Goal: Information Seeking & Learning: Find specific fact

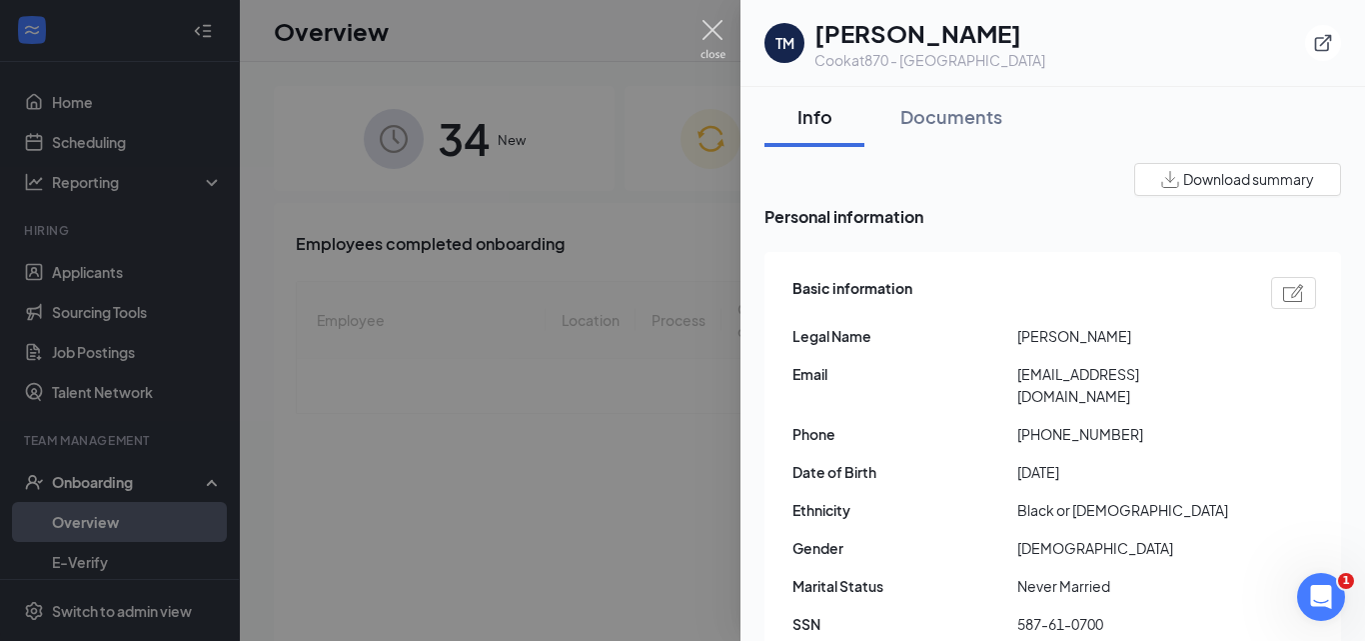
click at [723, 38] on img at bounding box center [713, 39] width 25 height 39
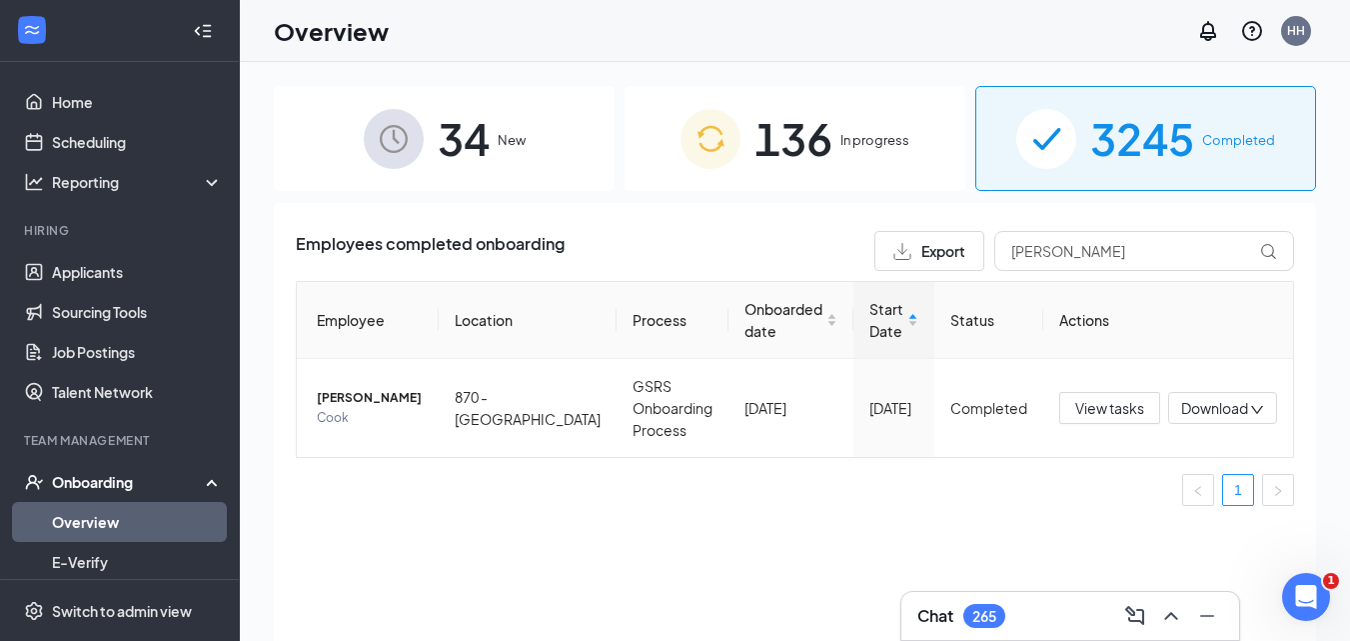
scroll to position [301, 0]
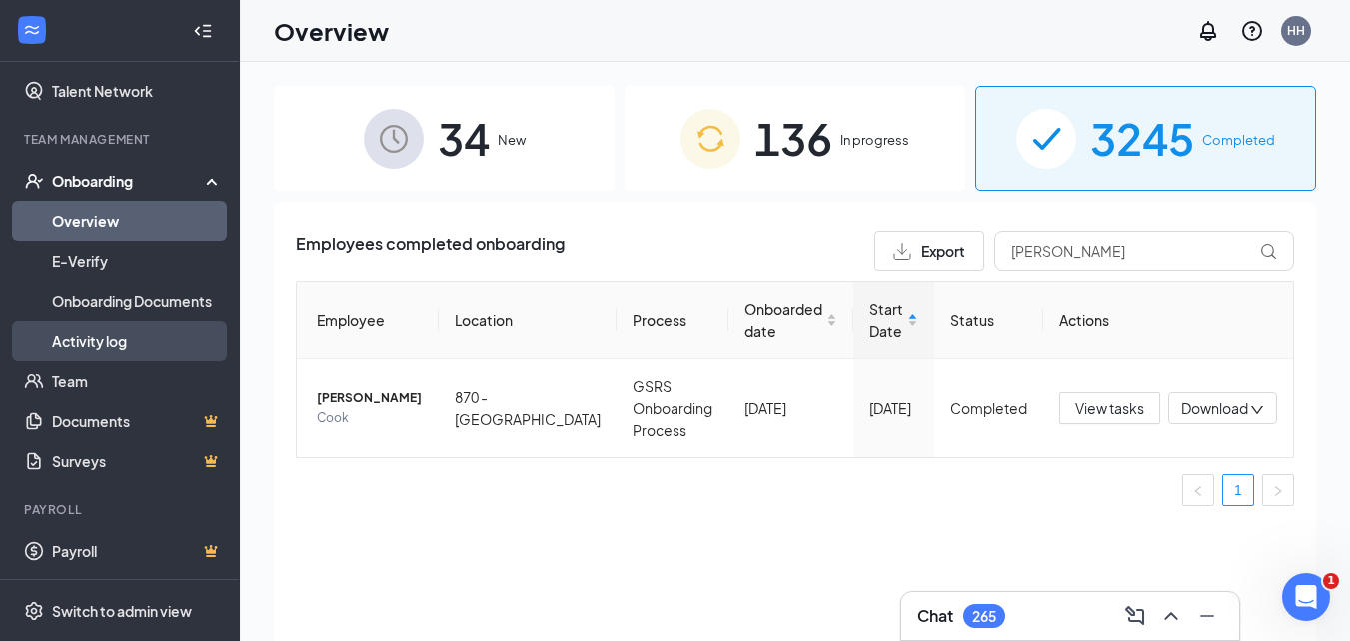
click at [93, 342] on link "Activity log" at bounding box center [137, 341] width 171 height 40
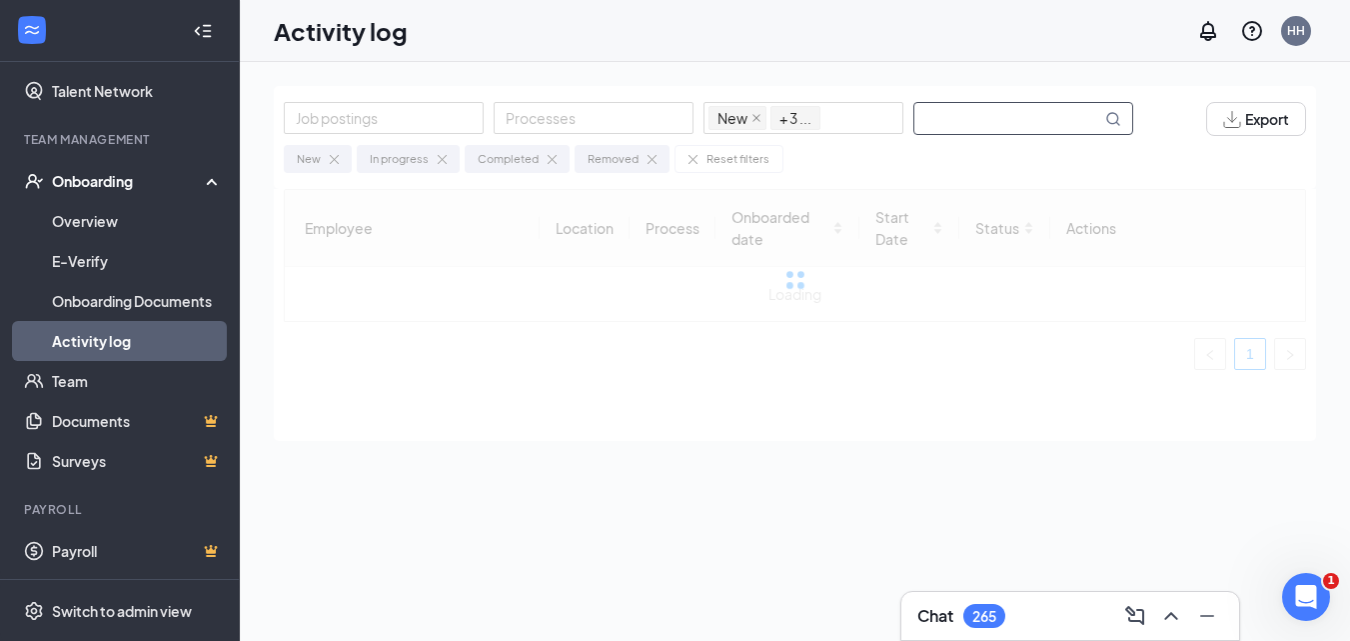
drag, startPoint x: 928, startPoint y: 119, endPoint x: 929, endPoint y: 131, distance: 12.0
click at [928, 119] on input "text" at bounding box center [1008, 118] width 187 height 31
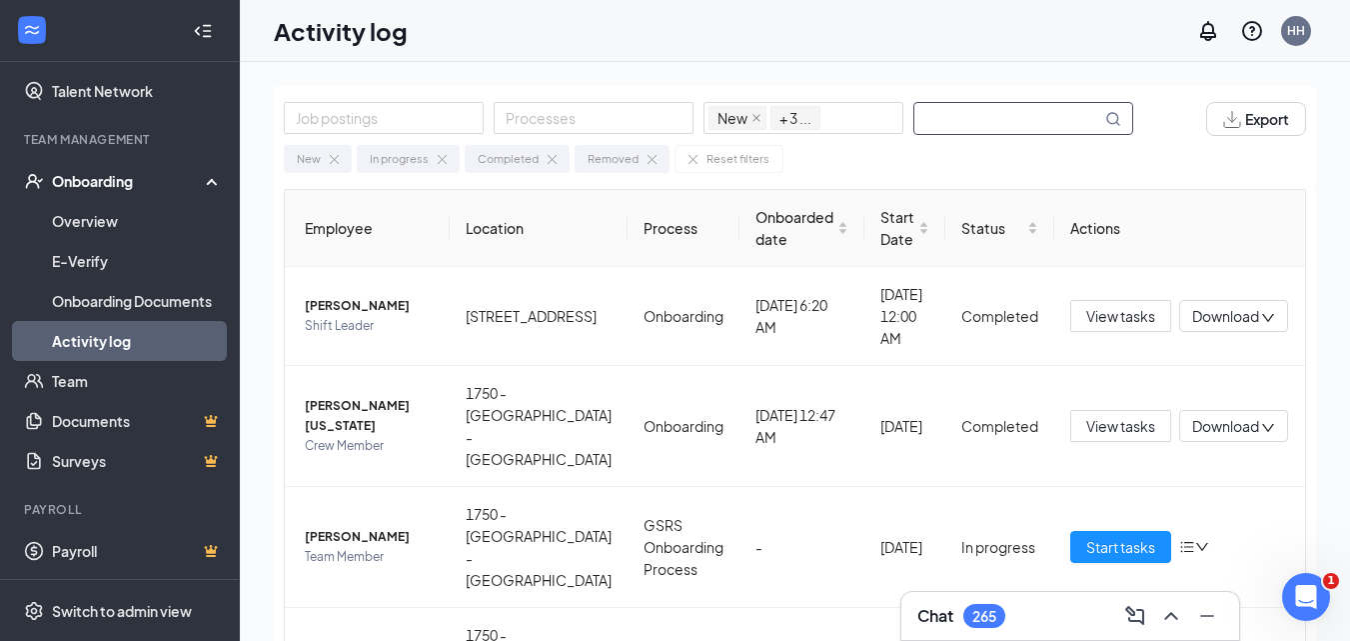
click at [977, 111] on input "text" at bounding box center [1008, 118] width 187 height 31
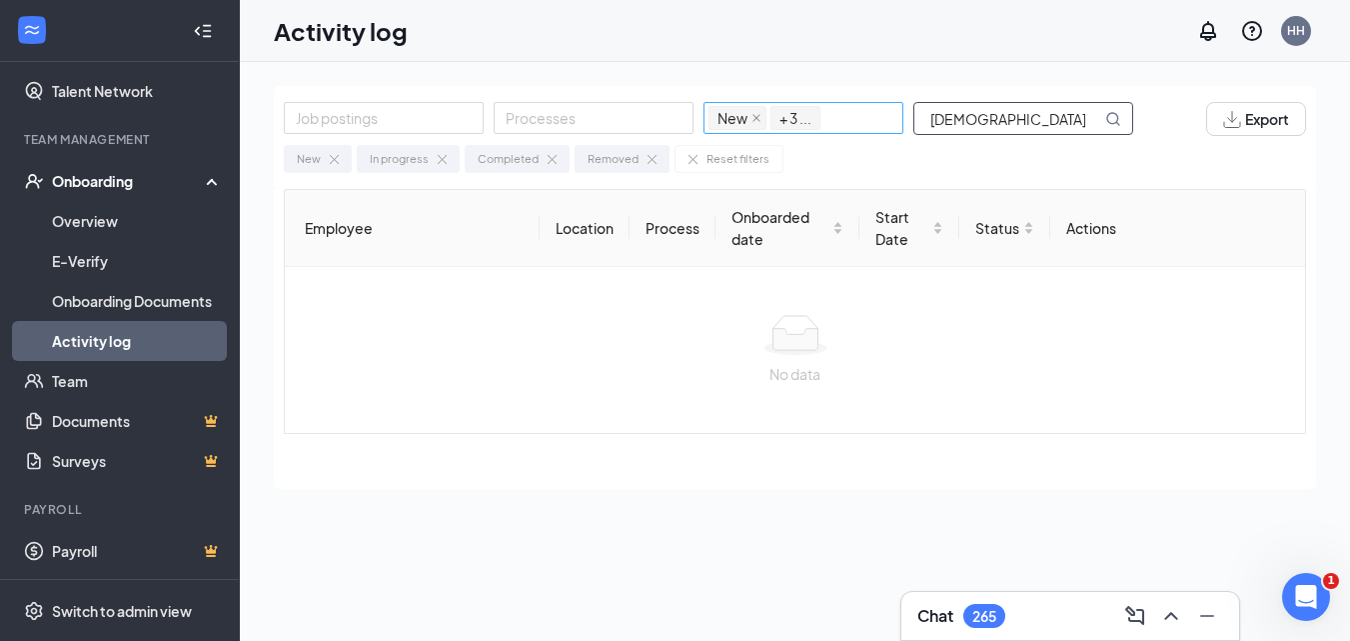
drag, startPoint x: 1010, startPoint y: 125, endPoint x: 843, endPoint y: 129, distance: 167.0
click at [843, 129] on div "Job postings Processes New In progress Completed Removed + 3 ... [DEMOGRAPHIC_D…" at bounding box center [719, 119] width 870 height 34
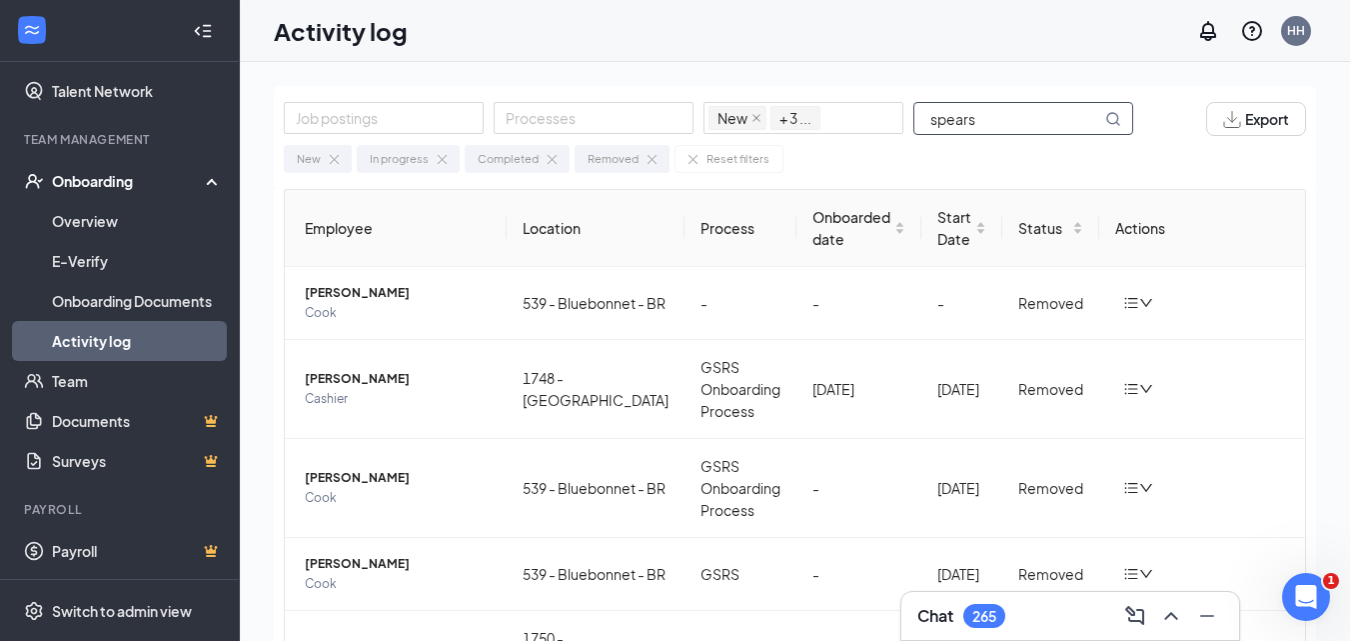
drag, startPoint x: 1005, startPoint y: 115, endPoint x: 912, endPoint y: 122, distance: 93.2
click at [916, 122] on input "spears" at bounding box center [1008, 118] width 187 height 31
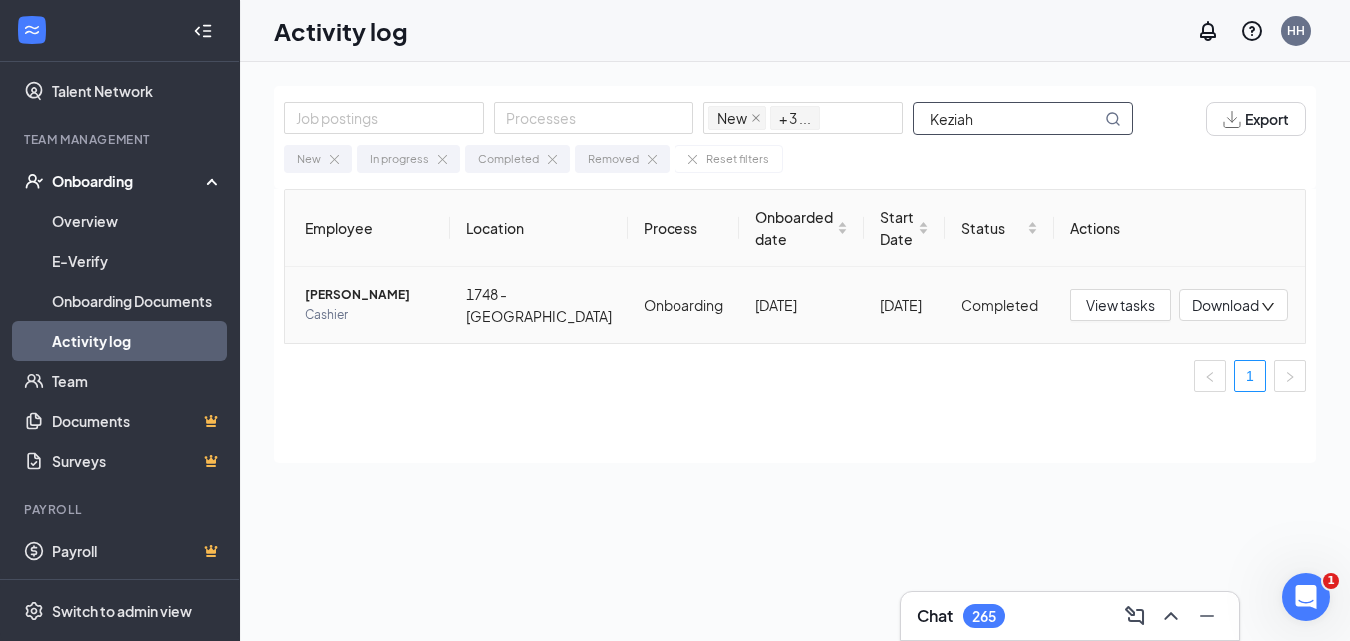
type input "Keziah"
click at [371, 298] on span "[PERSON_NAME]" at bounding box center [369, 295] width 129 height 20
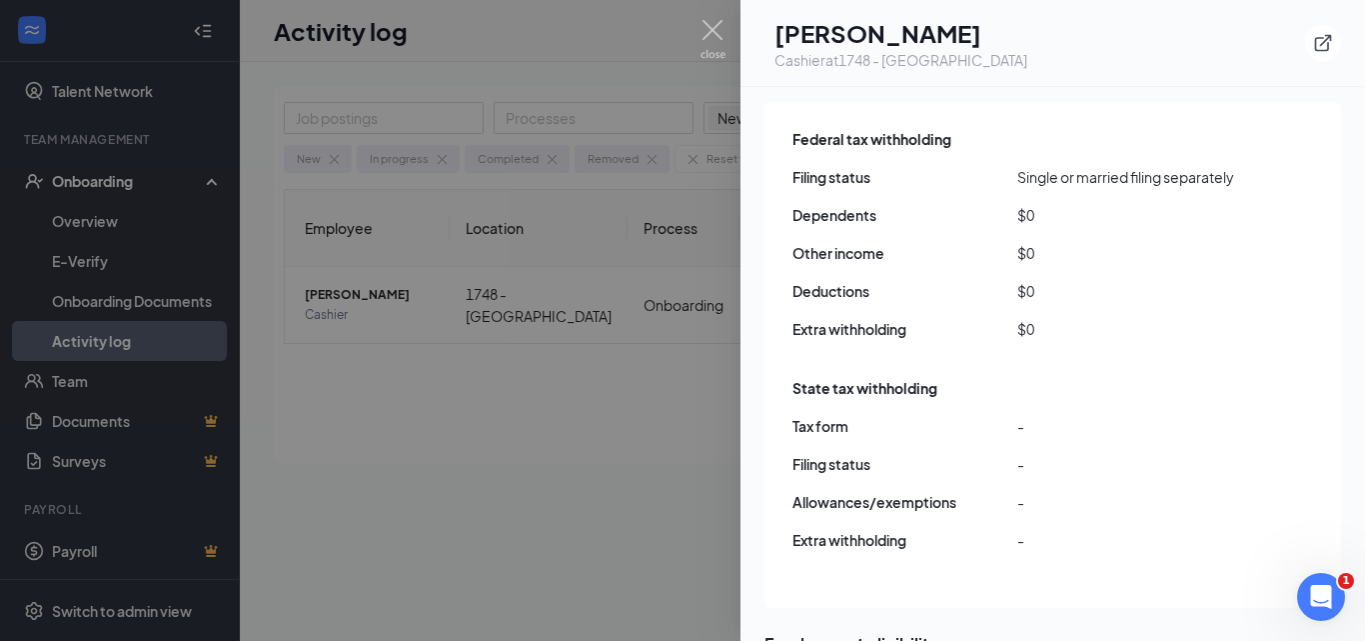
scroll to position [2592, 0]
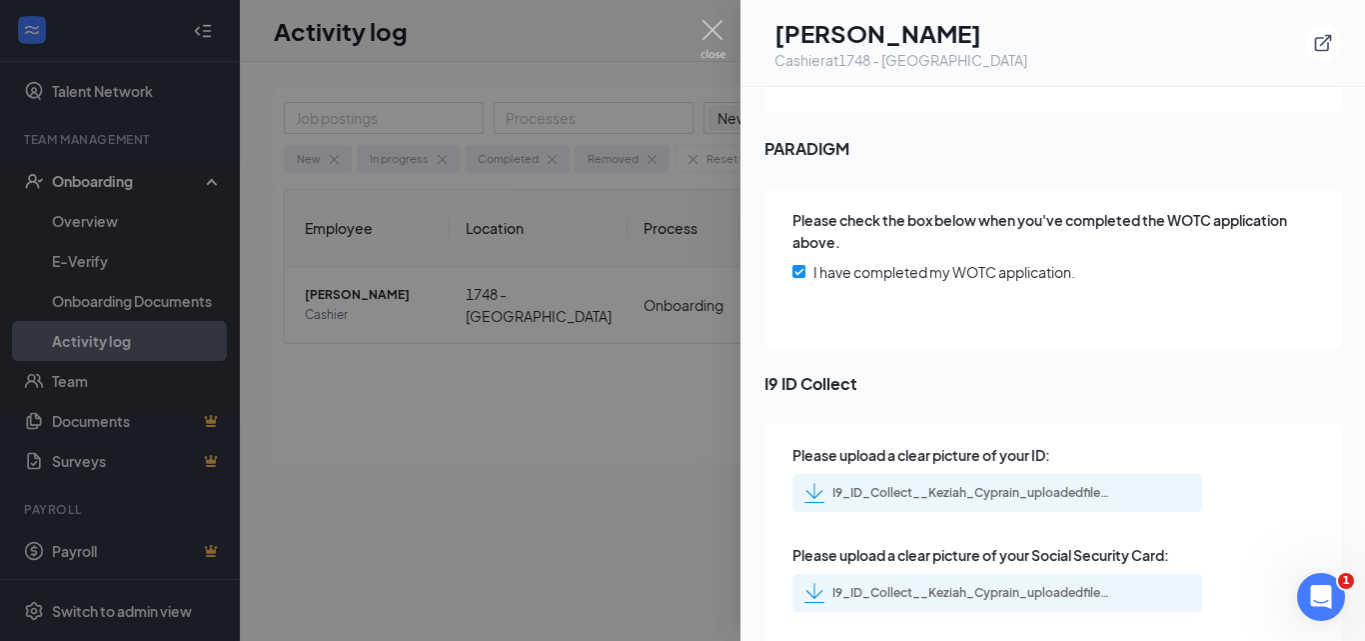
click at [940, 485] on div "I9_ID_Collect__Keziah_Cyprain_uploadedfile_20250822.pdf.pdf" at bounding box center [973, 493] width 280 height 16
click at [958, 585] on div "I9_ID_Collect__Keziah_Cyprain_uploadedfile_20250822.pdf.pdf" at bounding box center [973, 593] width 280 height 16
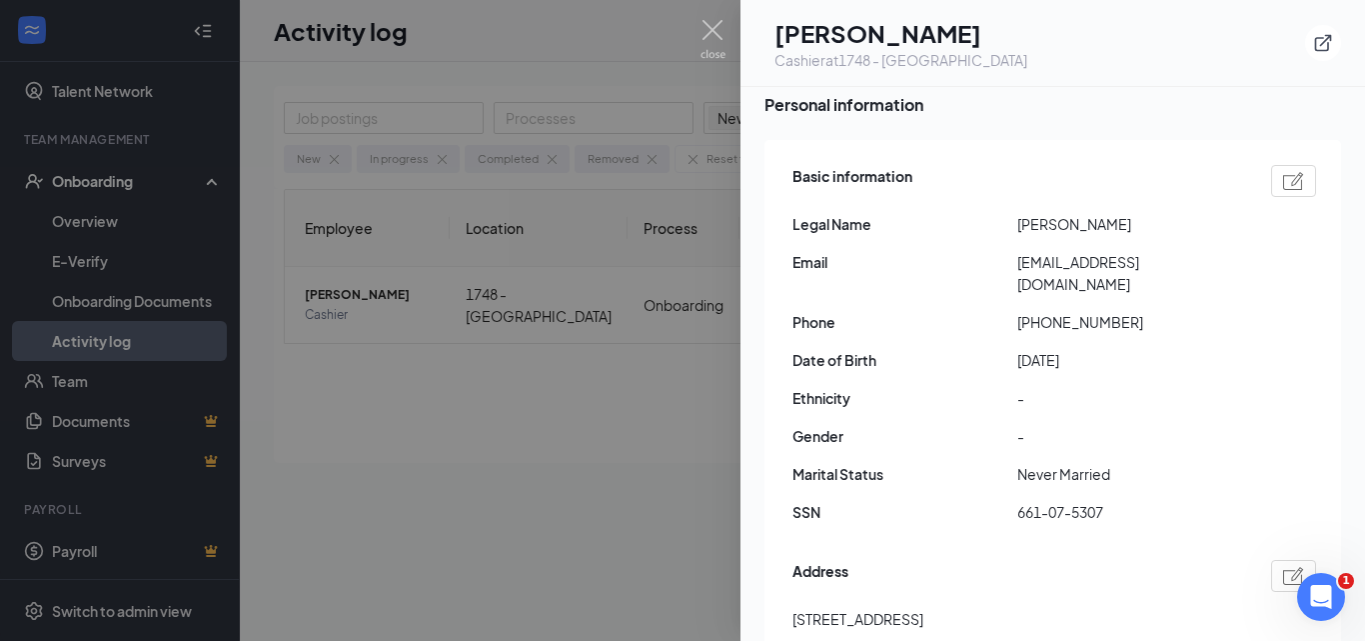
scroll to position [0, 0]
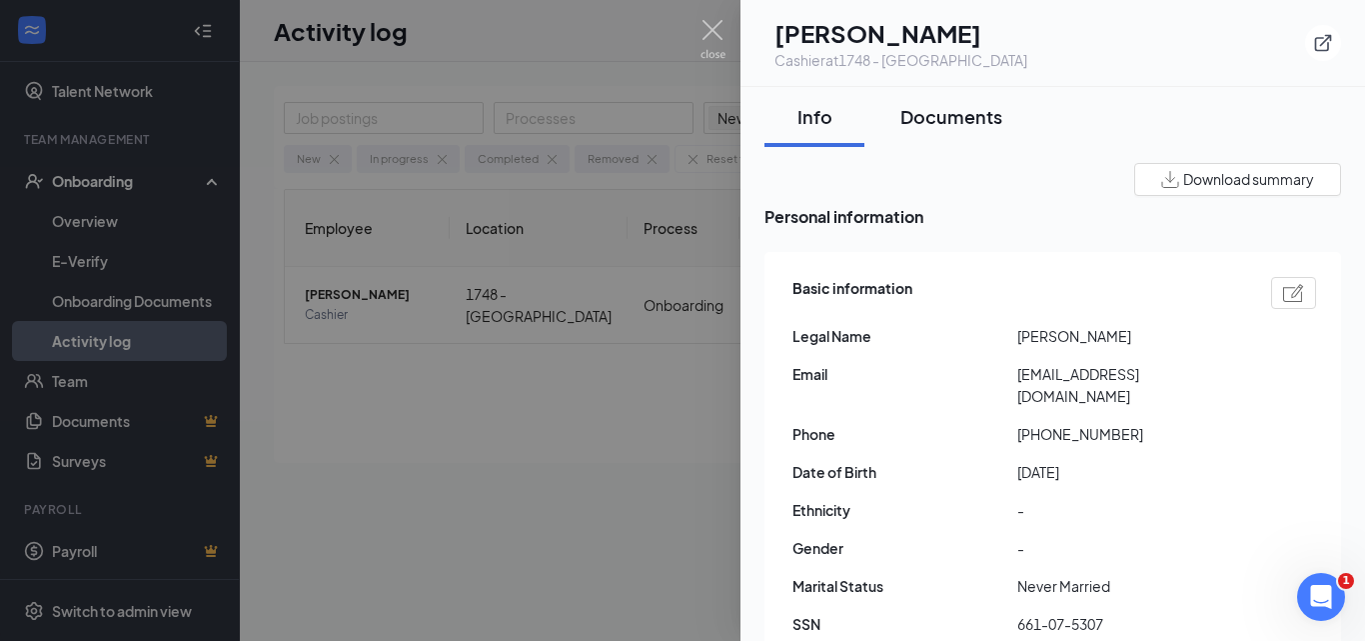
click at [930, 127] on div "Documents" at bounding box center [952, 116] width 102 height 25
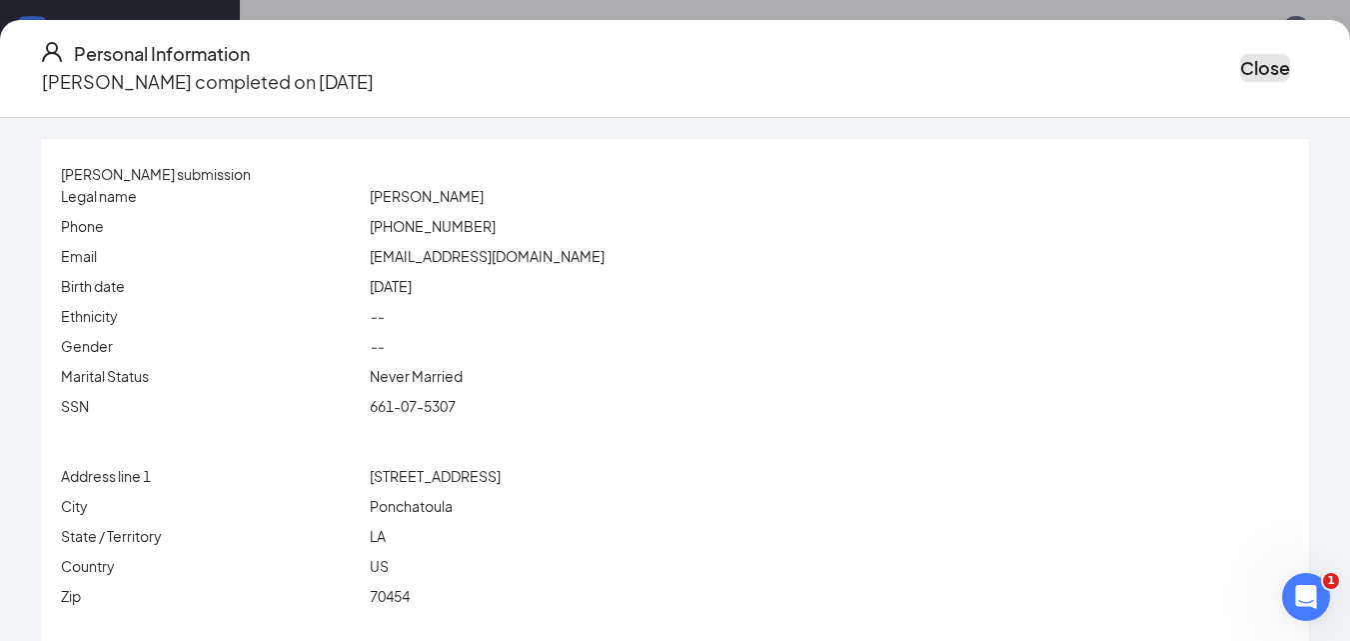
drag, startPoint x: 1137, startPoint y: 58, endPoint x: 683, endPoint y: 288, distance: 509.6
click at [1240, 58] on button "Close" at bounding box center [1265, 68] width 50 height 28
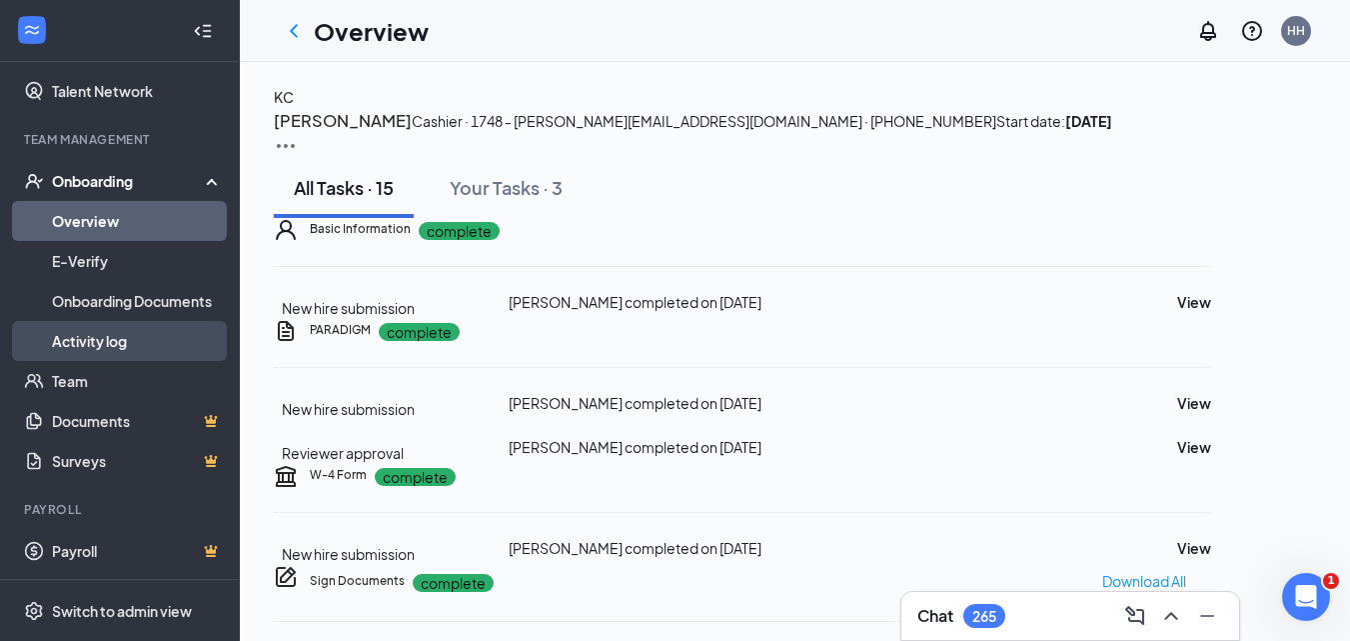
drag, startPoint x: 132, startPoint y: 330, endPoint x: 178, endPoint y: 334, distance: 46.2
click at [132, 329] on link "Activity log" at bounding box center [137, 341] width 171 height 40
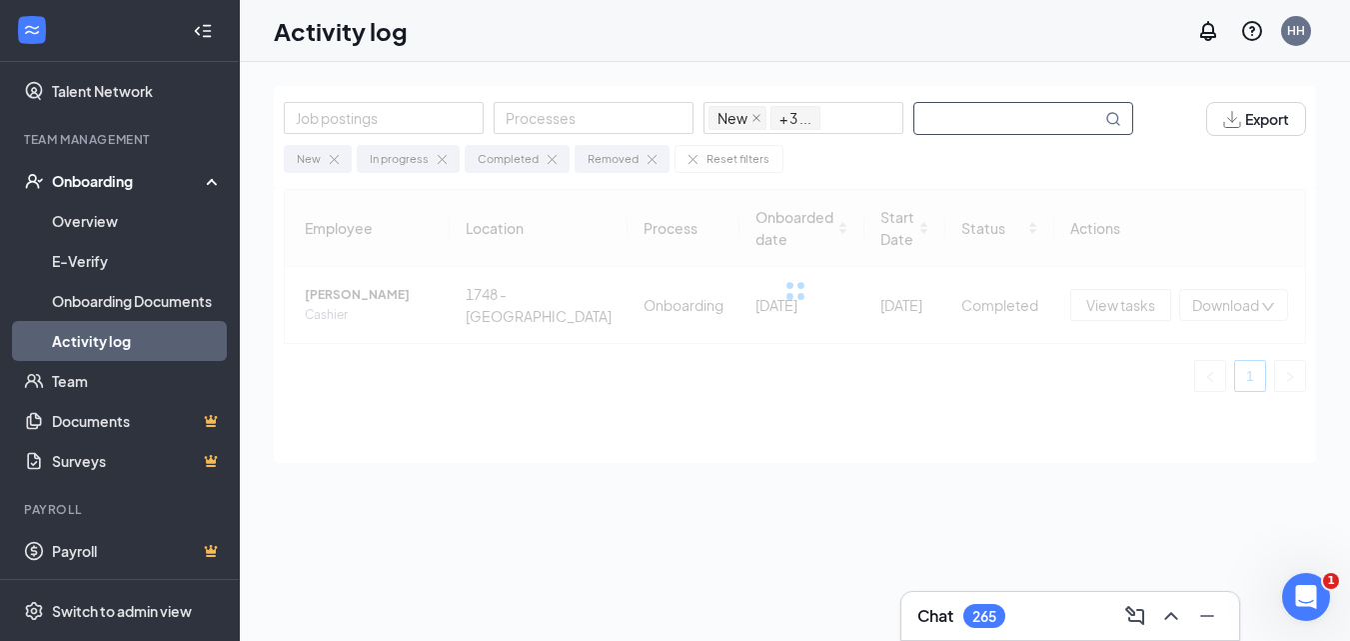
click at [1019, 121] on input "text" at bounding box center [1008, 118] width 187 height 31
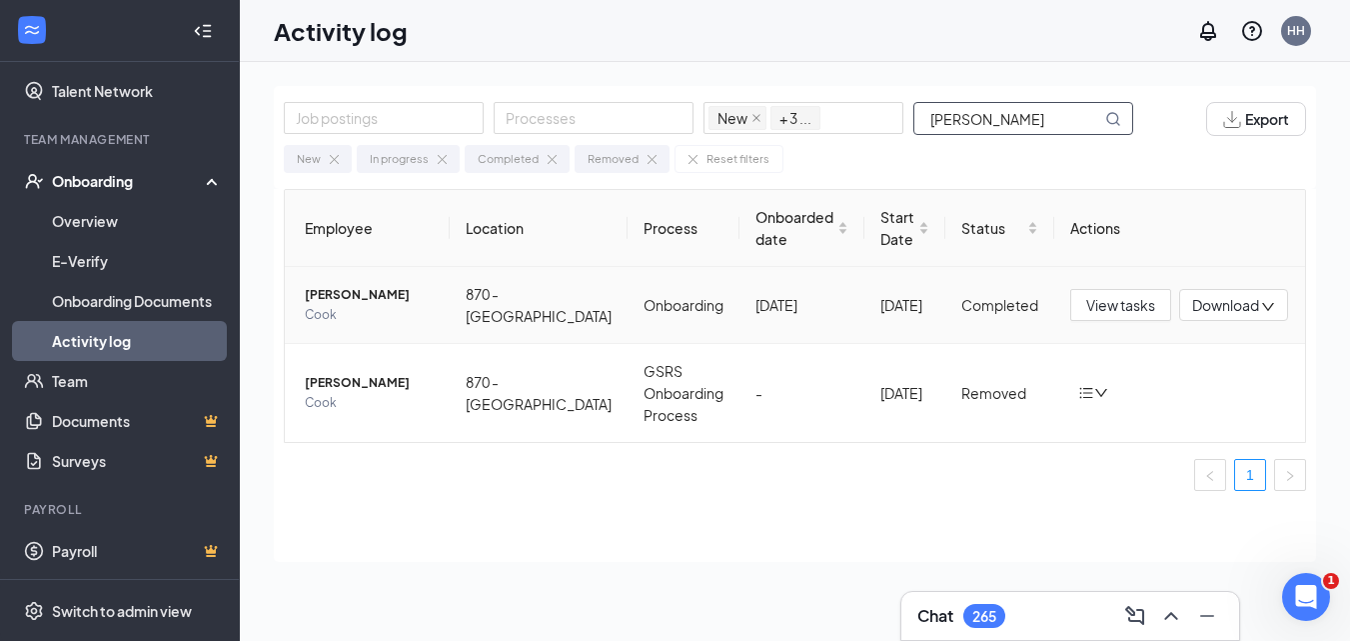
type input "[PERSON_NAME]"
click at [351, 294] on span "[PERSON_NAME]" at bounding box center [369, 295] width 129 height 20
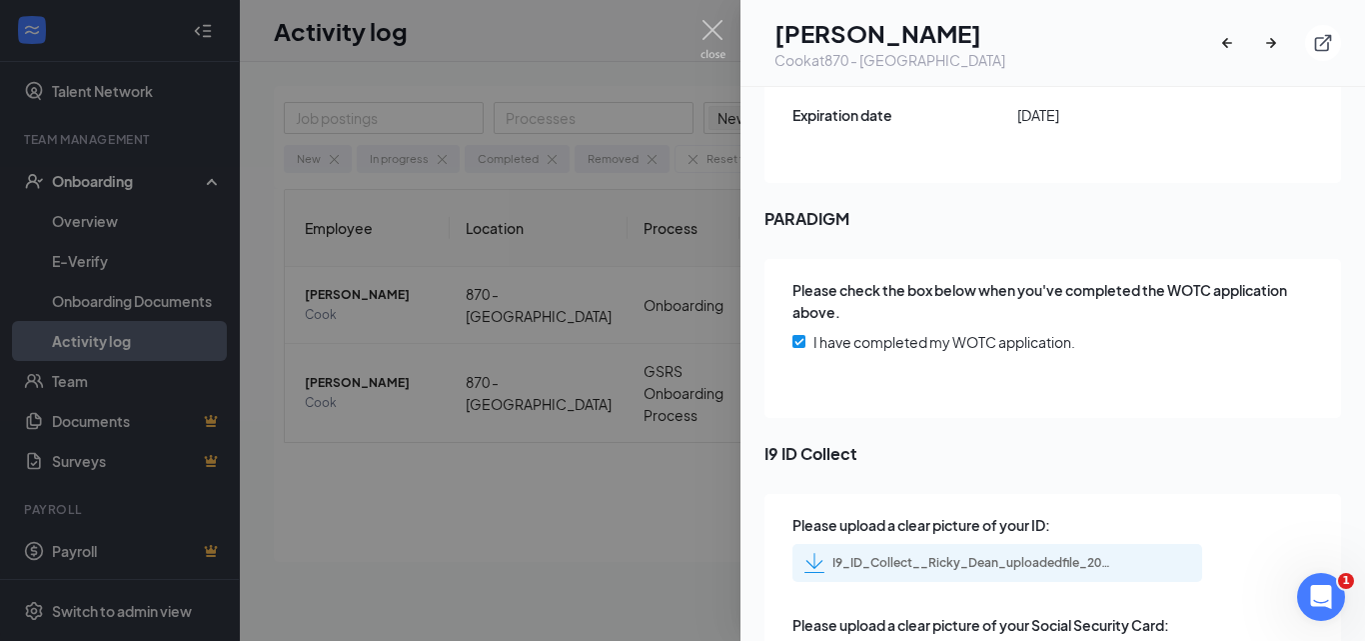
scroll to position [2993, 0]
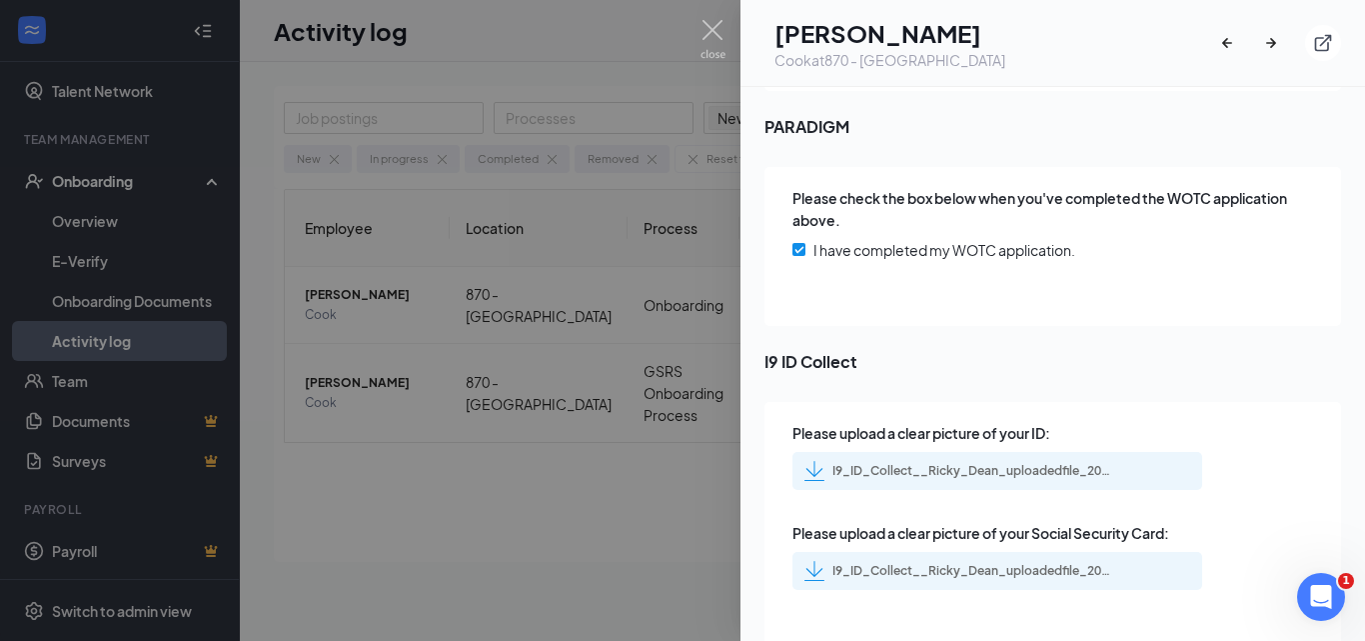
click at [917, 463] on div "I9_ID_Collect__Ricky_Dean_uploadedfile_20250825.pdf.pdf" at bounding box center [973, 471] width 280 height 16
click at [916, 563] on div "I9_ID_Collect__Ricky_Dean_uploadedfile_20250825.pdf.pdf" at bounding box center [973, 571] width 280 height 16
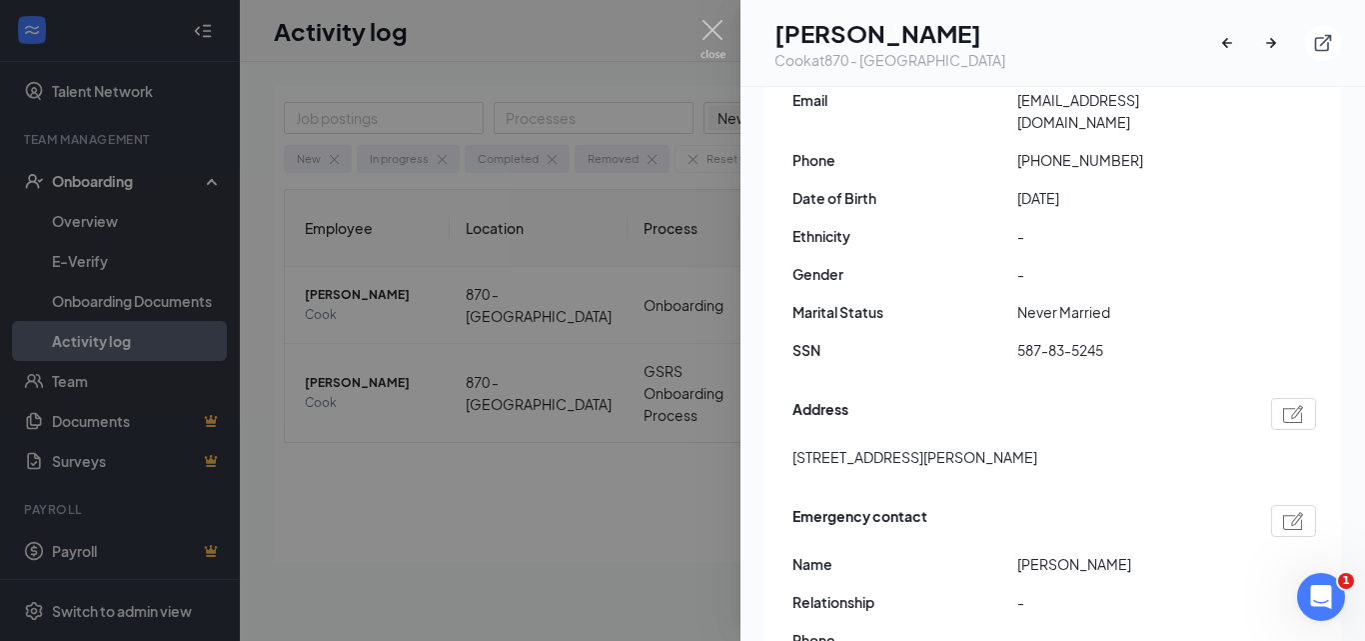
scroll to position [0, 0]
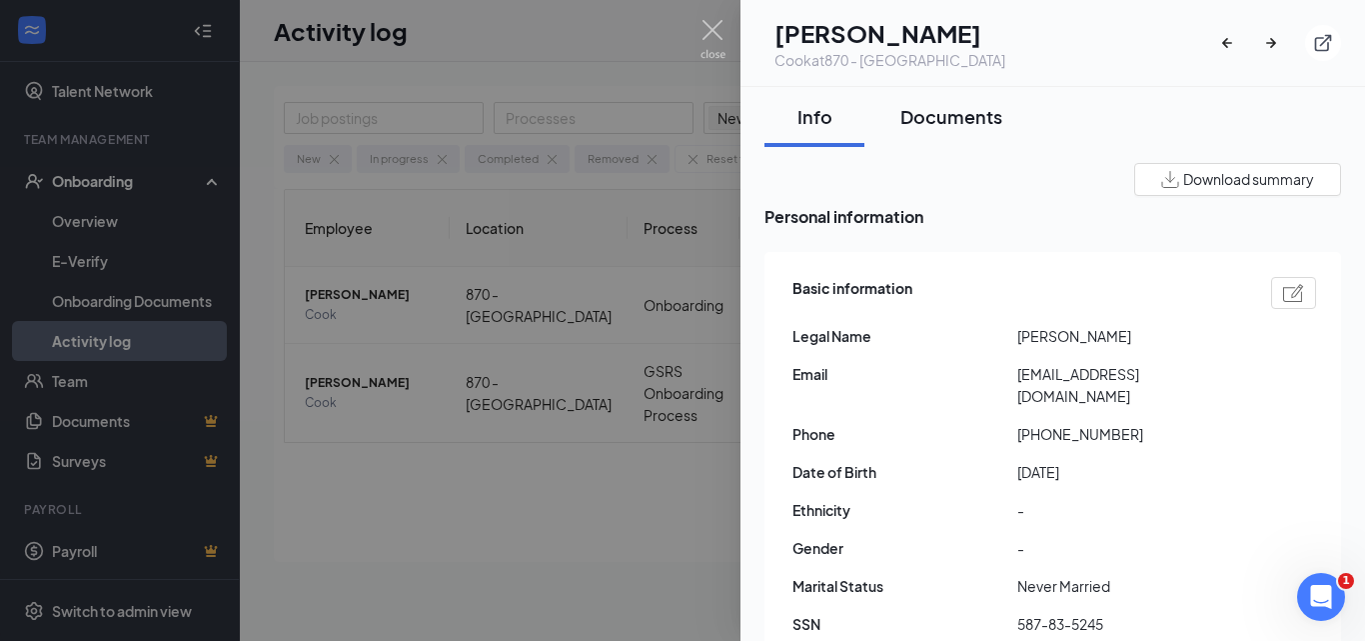
click at [964, 119] on div "Documents" at bounding box center [952, 116] width 102 height 25
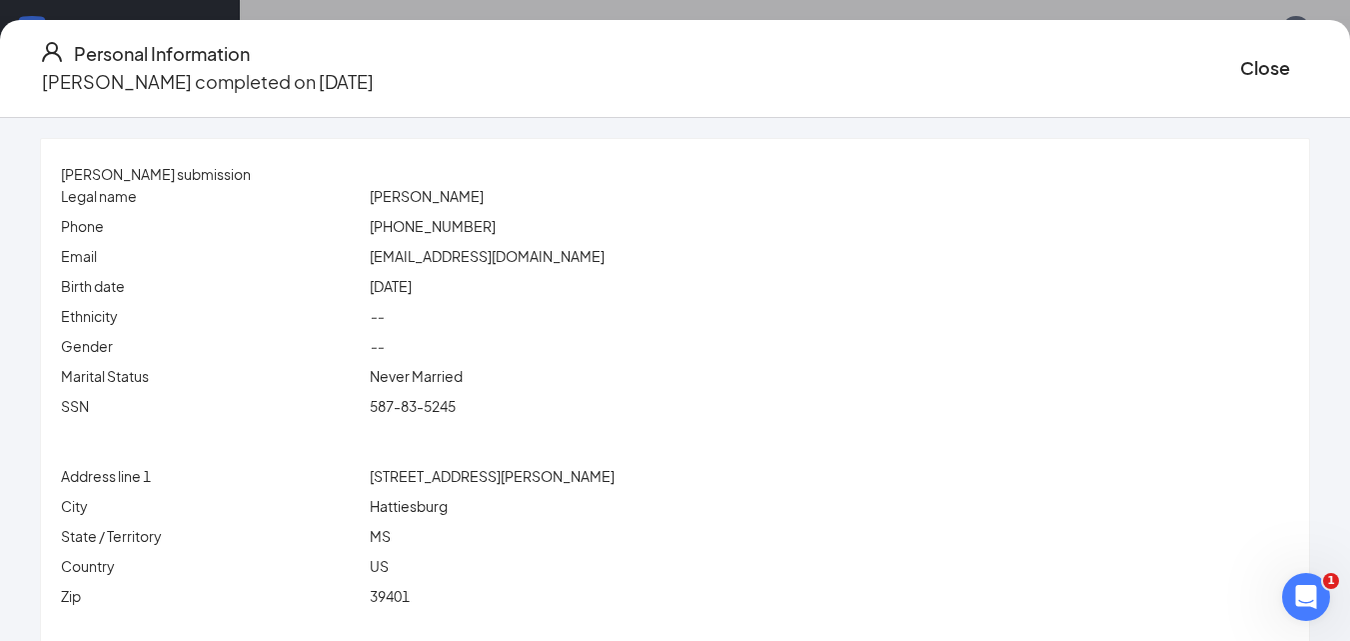
click at [276, 191] on p "Legal name" at bounding box center [211, 196] width 301 height 22
click at [422, 203] on span "[PERSON_NAME]" at bounding box center [427, 196] width 114 height 18
copy span "[PERSON_NAME]"
click at [455, 194] on span "[PERSON_NAME]" at bounding box center [427, 196] width 114 height 18
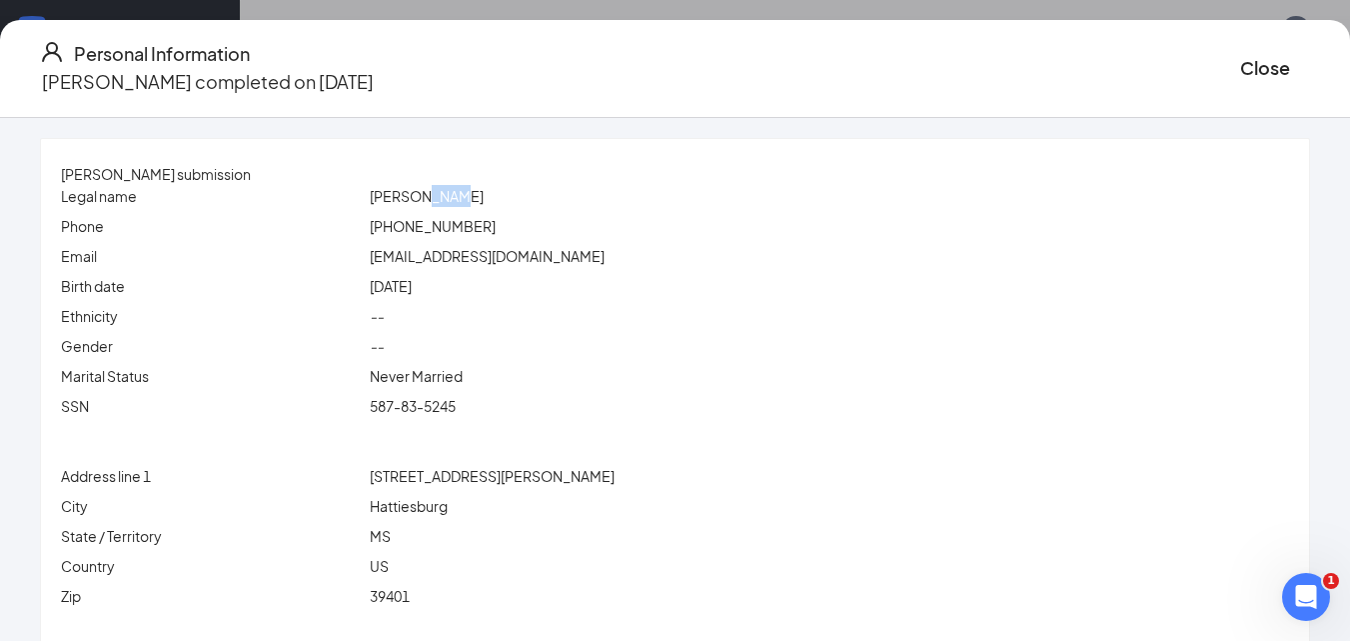
click at [455, 194] on span "[PERSON_NAME]" at bounding box center [427, 196] width 114 height 18
copy span "[PERSON_NAME]"
click at [466, 255] on span "[EMAIL_ADDRESS][DOMAIN_NAME]" at bounding box center [487, 256] width 235 height 18
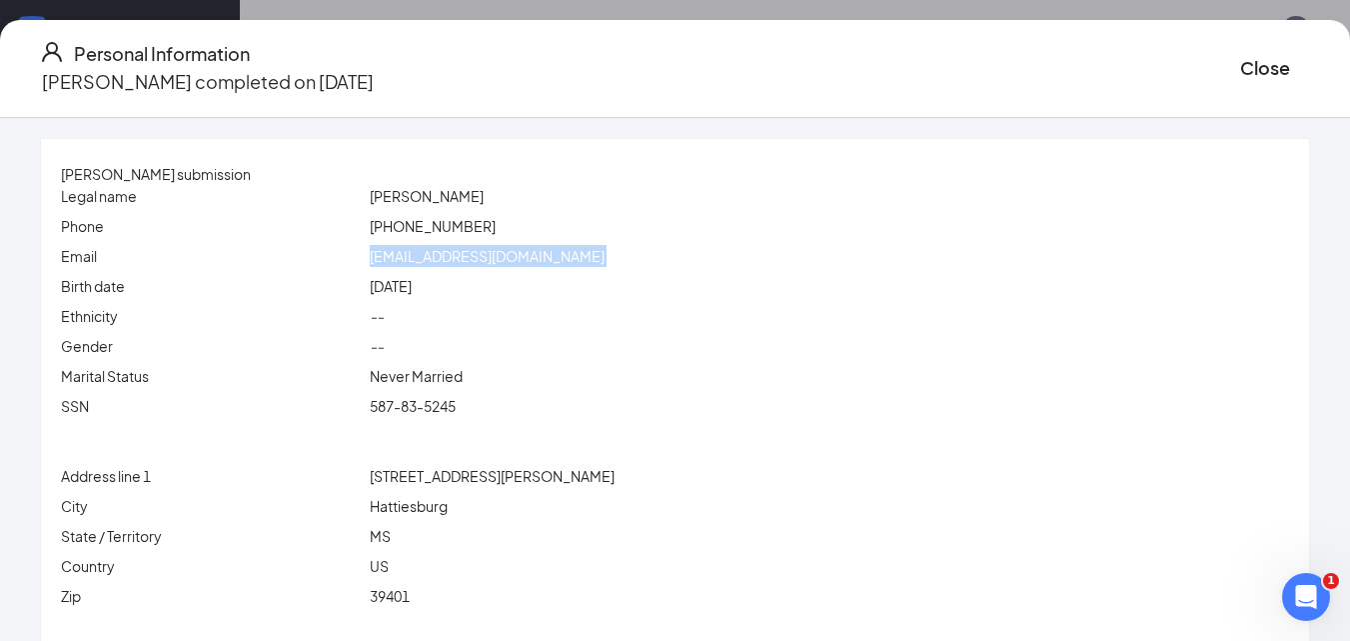
copy span "[EMAIL_ADDRESS][DOMAIN_NAME]"
click at [437, 235] on span "[PHONE_NUMBER]" at bounding box center [433, 226] width 126 height 18
copy span "[PHONE_NUMBER]"
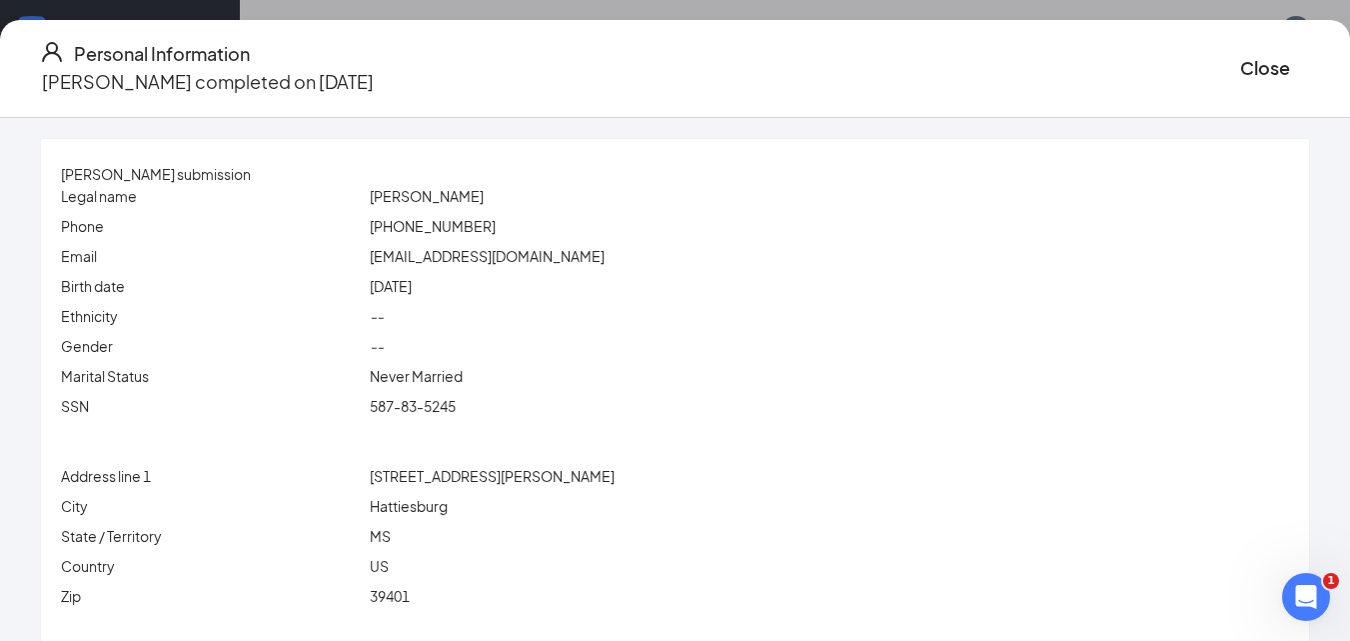
click at [426, 378] on span "Never Married" at bounding box center [416, 376] width 93 height 18
click at [468, 485] on span "[STREET_ADDRESS][PERSON_NAME]" at bounding box center [492, 476] width 245 height 18
click at [468, 484] on span "[STREET_ADDRESS][PERSON_NAME]" at bounding box center [492, 476] width 245 height 18
copy span "[STREET_ADDRESS][PERSON_NAME]"
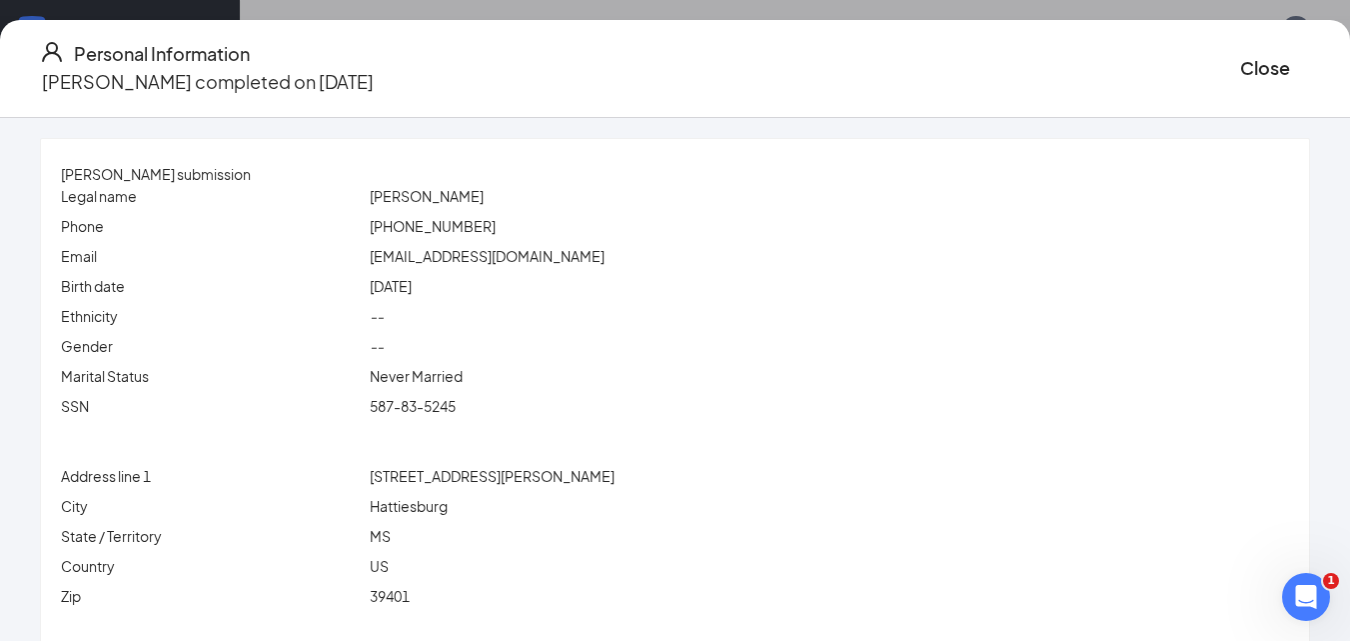
click at [421, 512] on span "Hattiesburg" at bounding box center [409, 506] width 78 height 18
copy span "Hattiesburg"
click at [391, 541] on span "MS" at bounding box center [380, 536] width 21 height 18
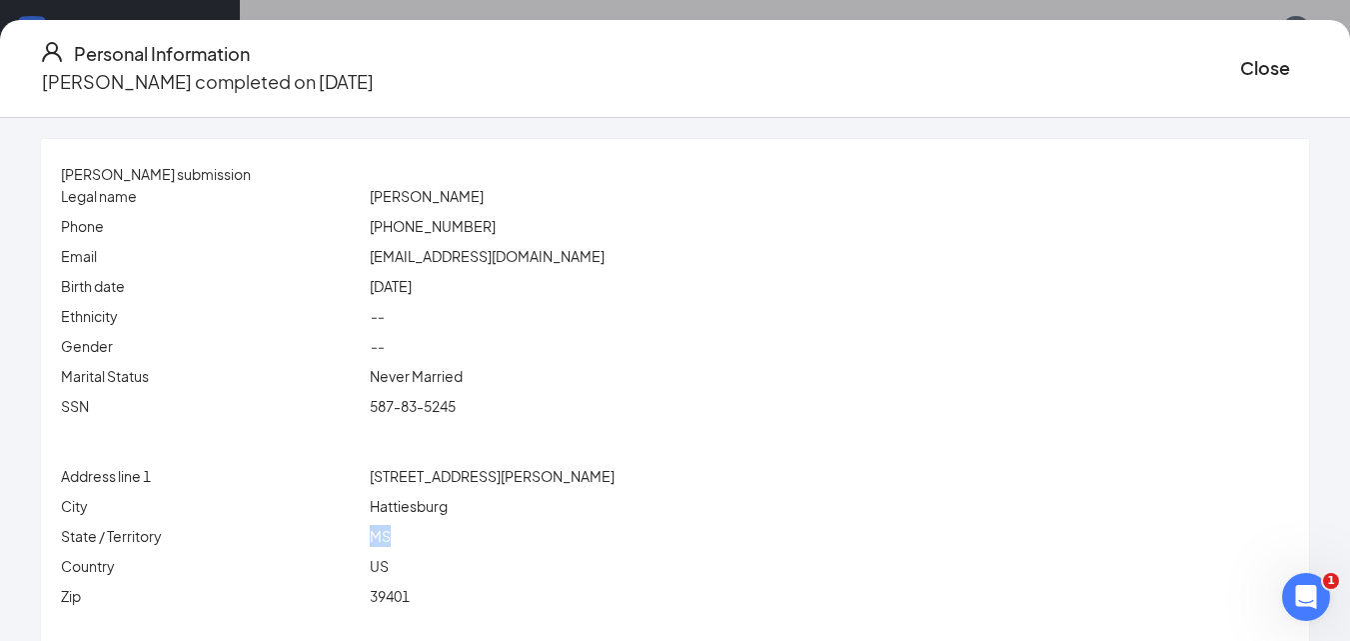
copy span "MS"
click at [410, 594] on span "39401" at bounding box center [390, 596] width 40 height 18
copy span "39401"
click at [1240, 58] on button "Close" at bounding box center [1265, 68] width 50 height 28
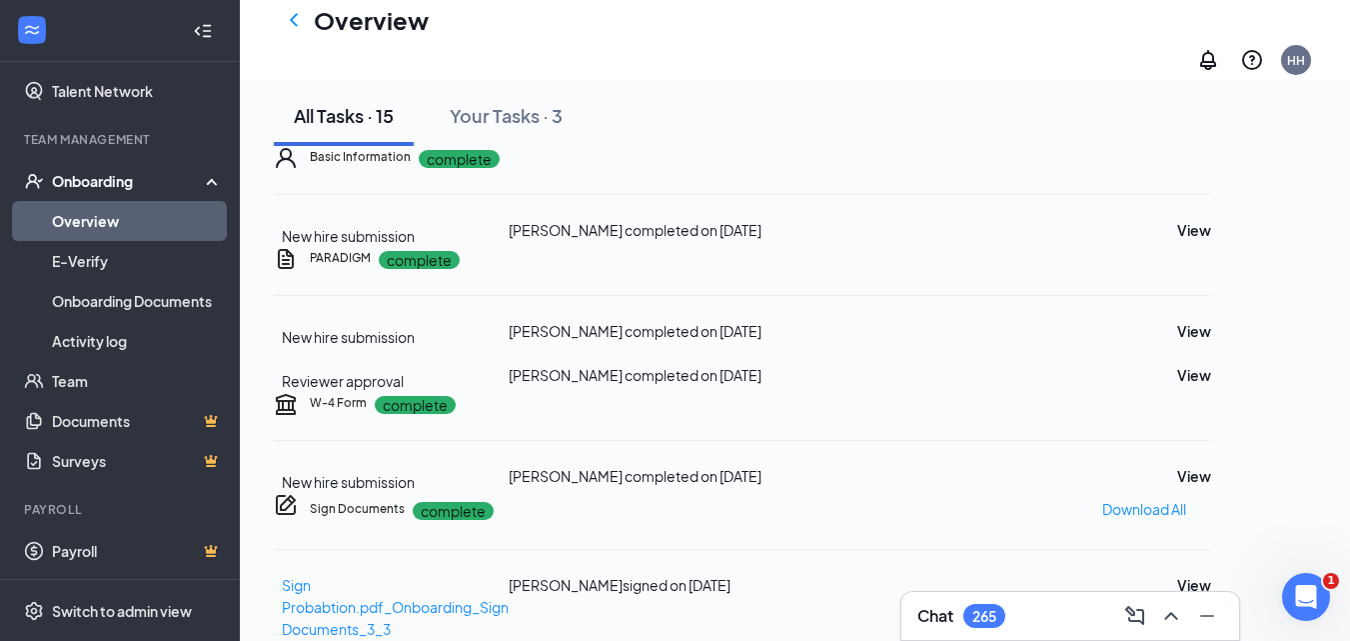
scroll to position [300, 0]
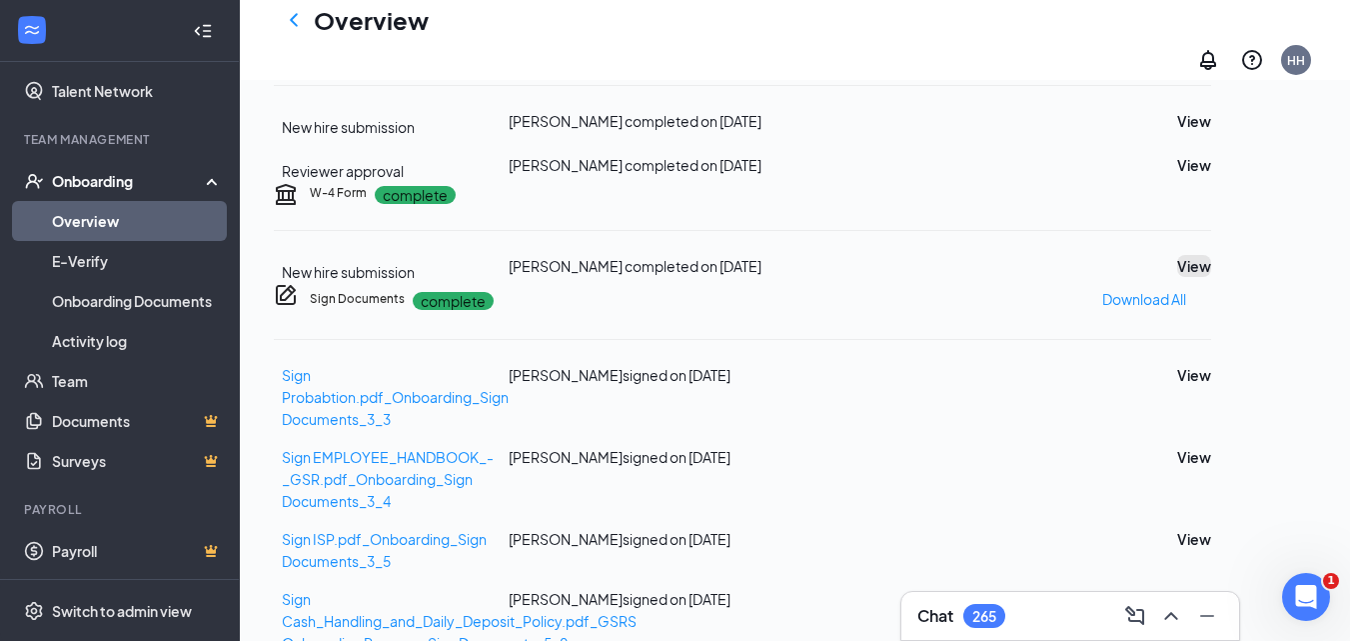
click at [1211, 277] on button "View" at bounding box center [1194, 266] width 34 height 22
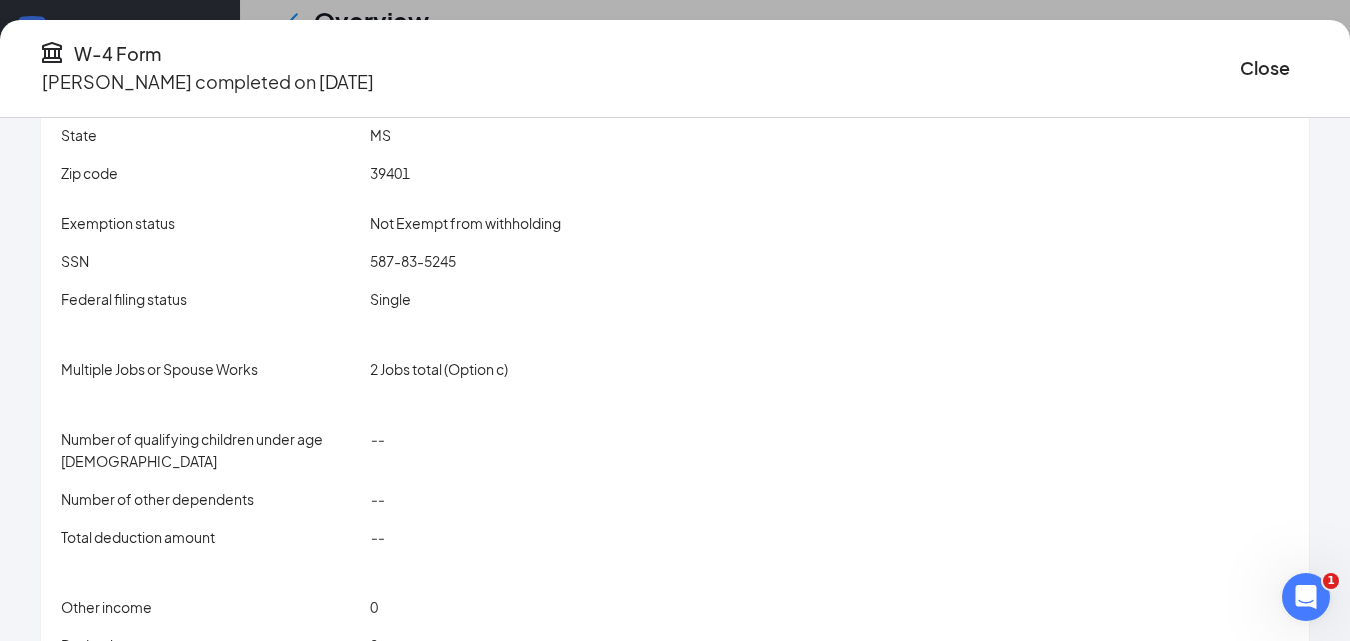
scroll to position [360, 0]
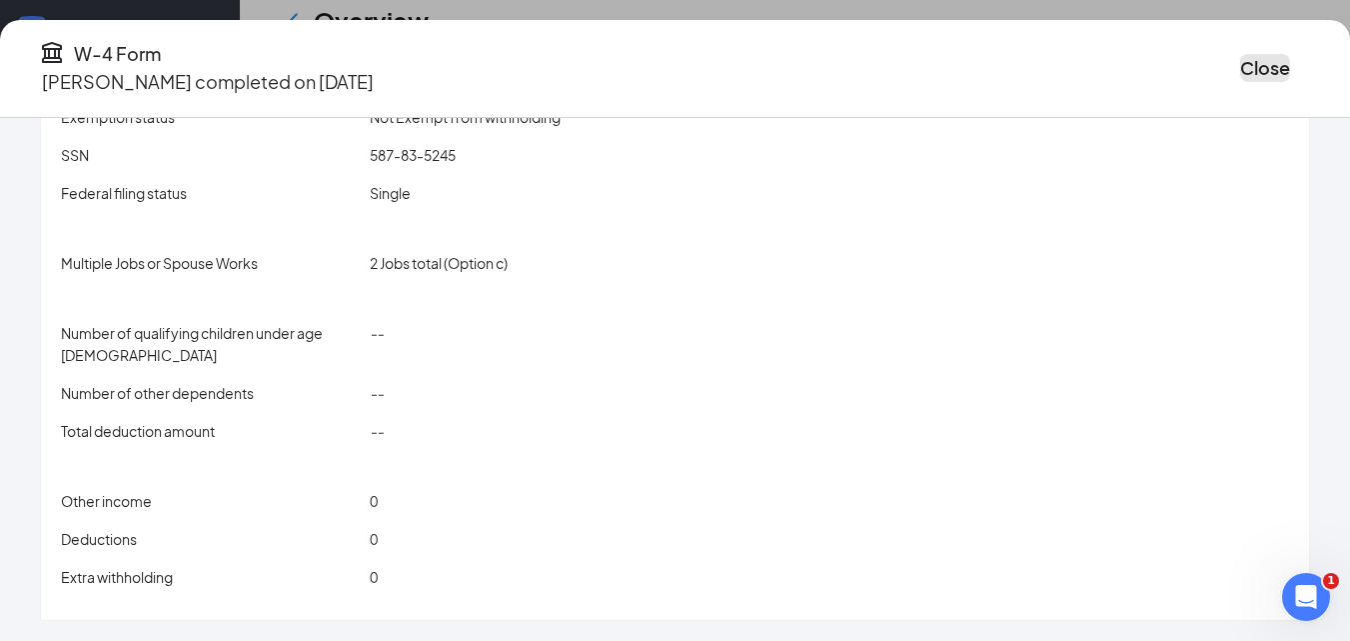
click at [1240, 62] on button "Close" at bounding box center [1265, 68] width 50 height 28
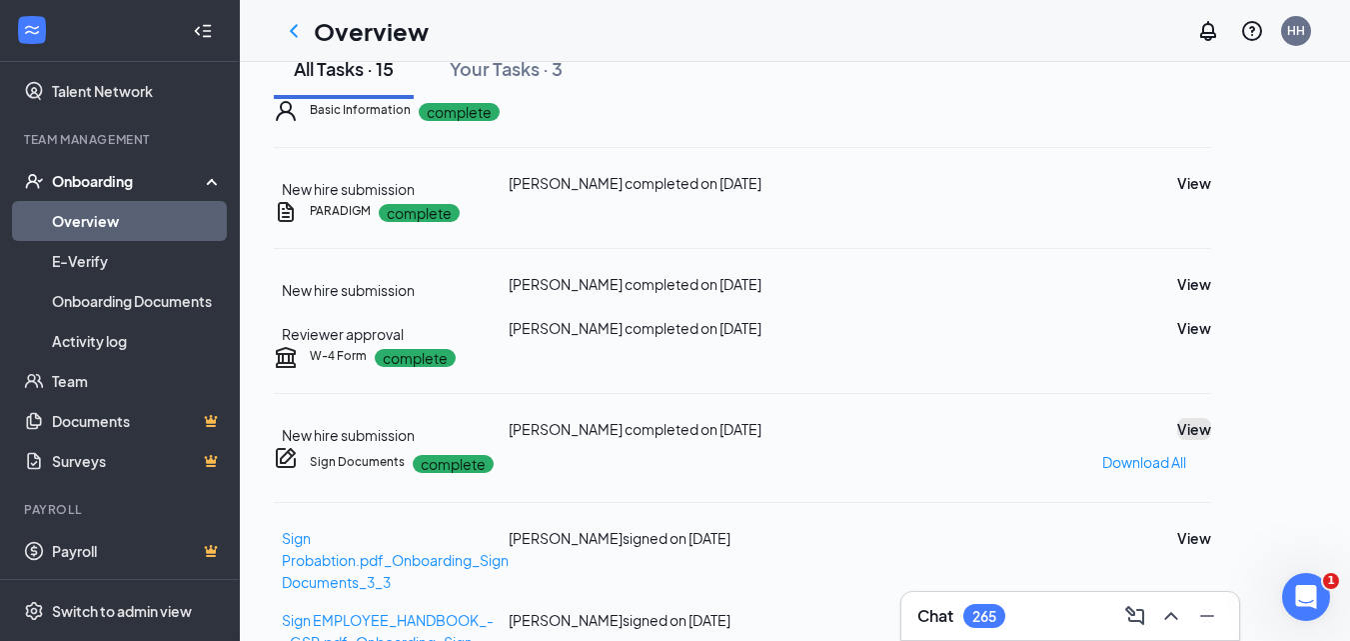
scroll to position [0, 0]
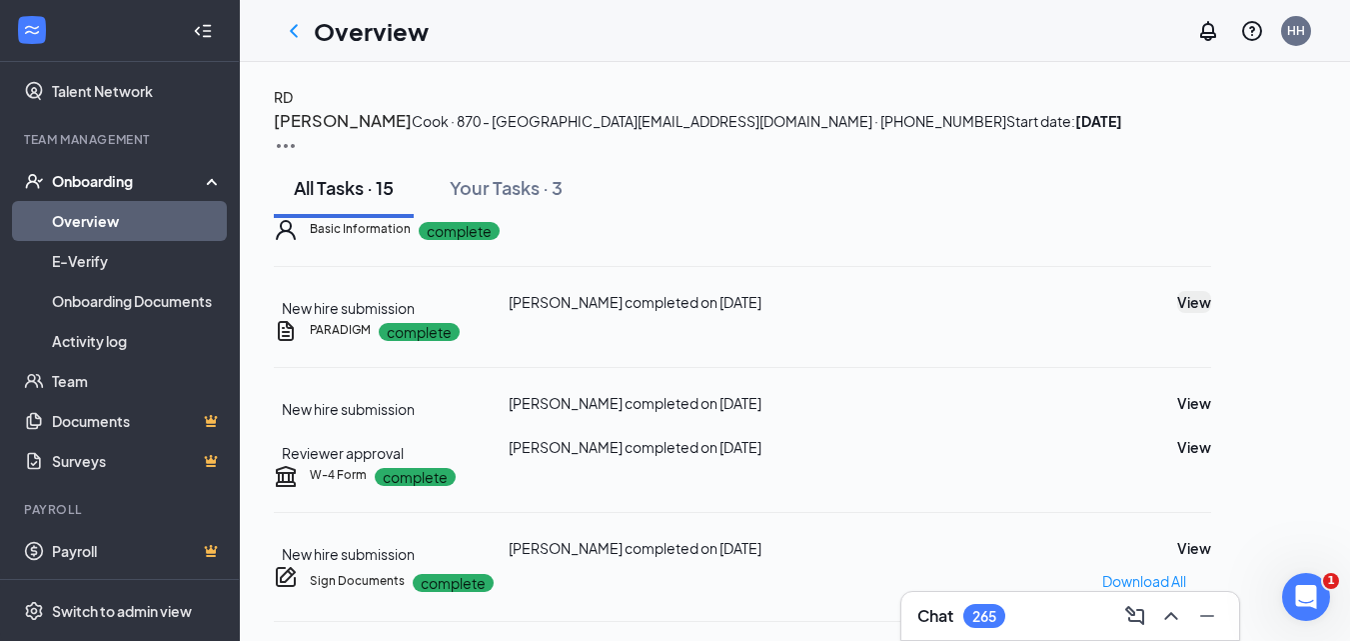
drag, startPoint x: 1307, startPoint y: 471, endPoint x: 1259, endPoint y: 468, distance: 48.1
click at [1211, 319] on div "Basic Information complete New hire submission [PERSON_NAME] completed on [DATE…" at bounding box center [743, 268] width 938 height 101
click at [1211, 313] on button "View" at bounding box center [1194, 302] width 34 height 22
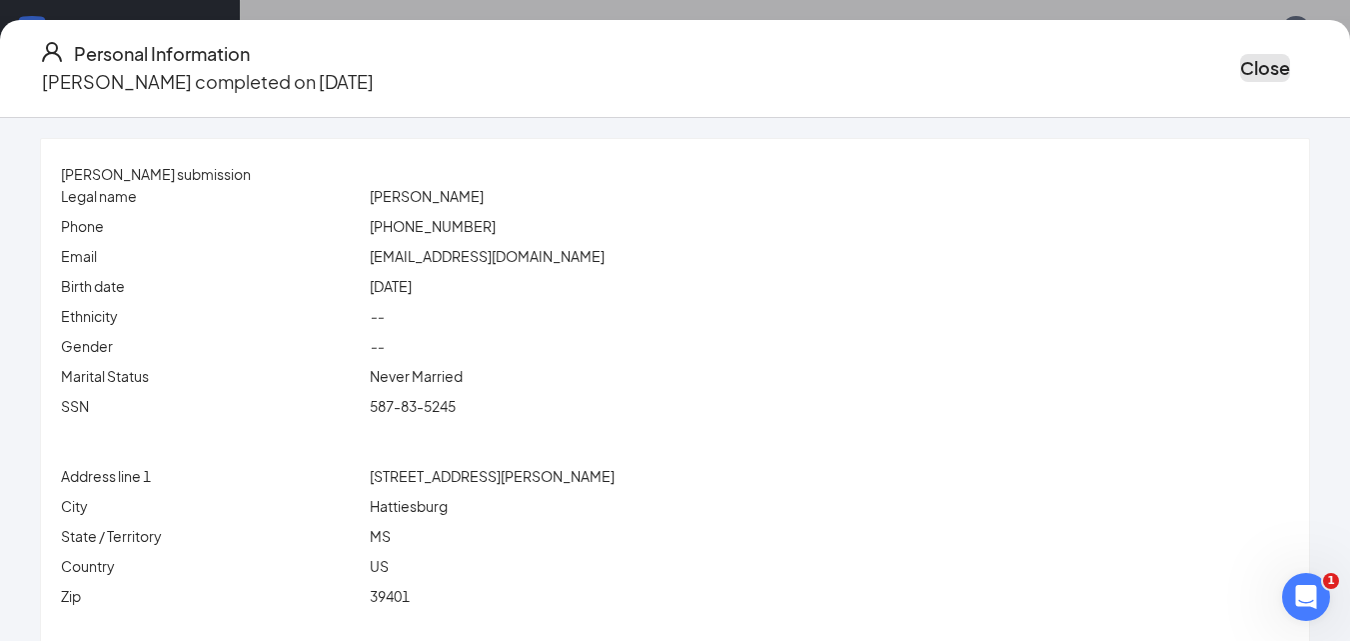
click at [1240, 56] on button "Close" at bounding box center [1265, 68] width 50 height 28
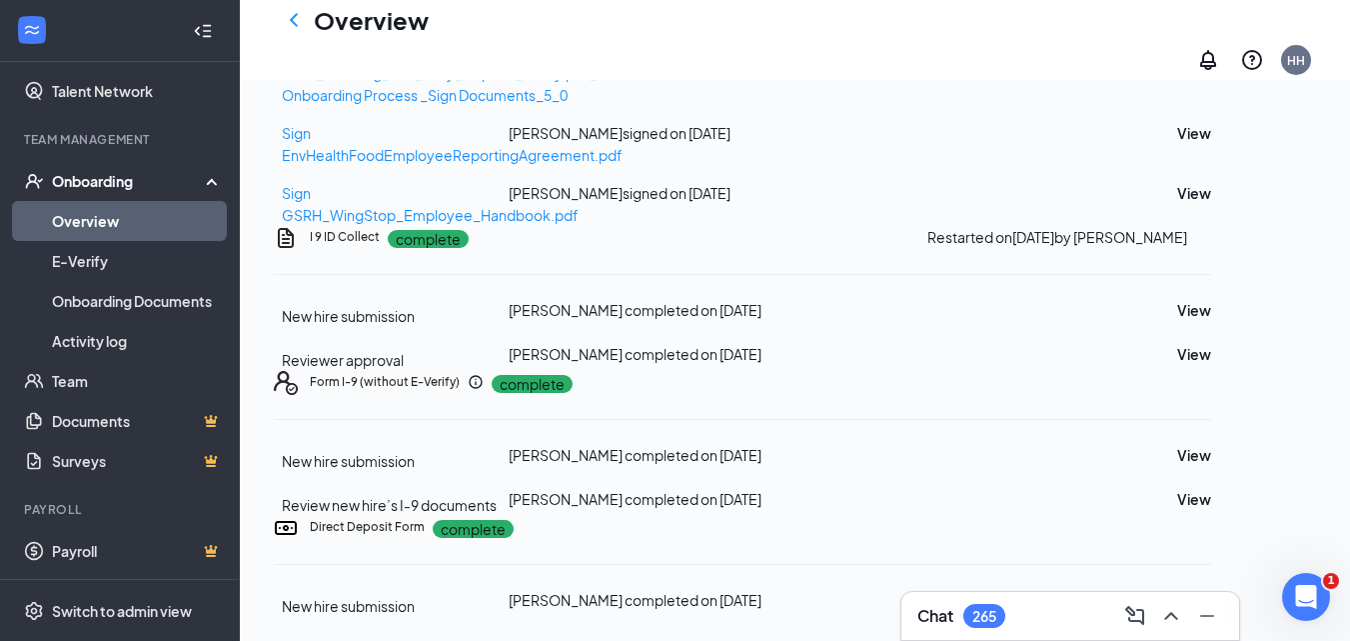
scroll to position [1328, 0]
click at [1211, 589] on button "View" at bounding box center [1194, 600] width 34 height 22
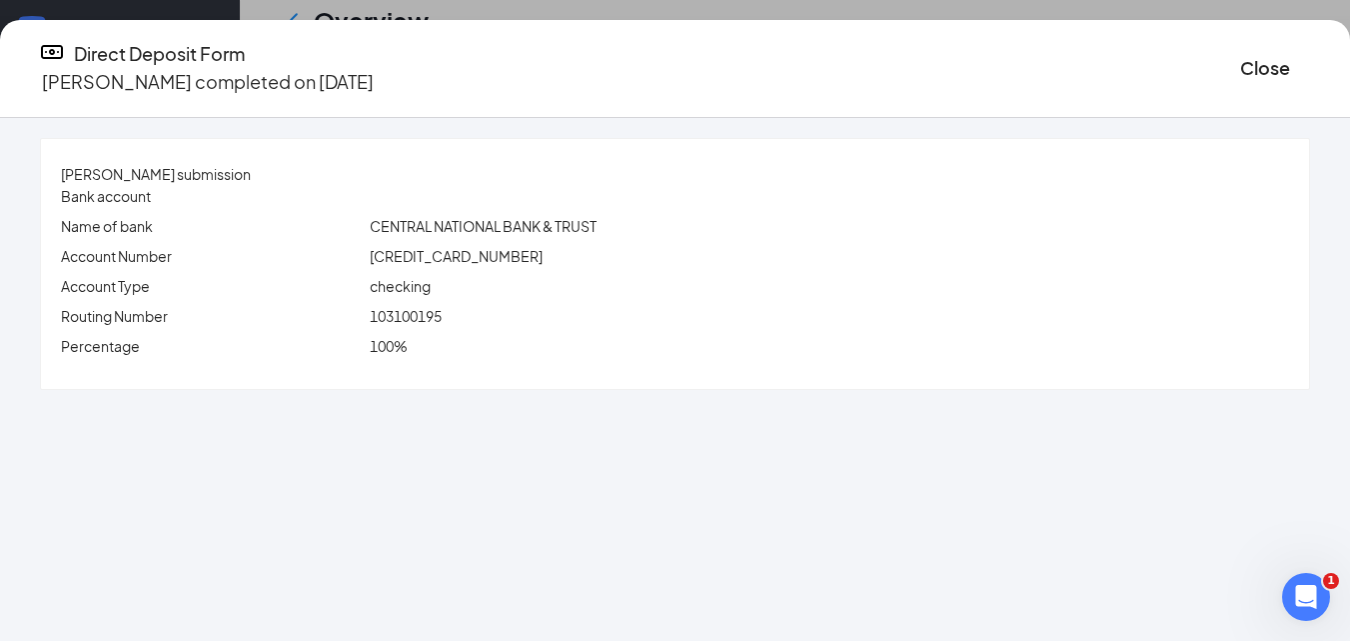
click at [457, 260] on span "[CREDIT_CARD_NUMBER]" at bounding box center [456, 256] width 173 height 18
copy span "[CREDIT_CARD_NUMBER]"
click at [425, 308] on span "103100195" at bounding box center [406, 316] width 72 height 18
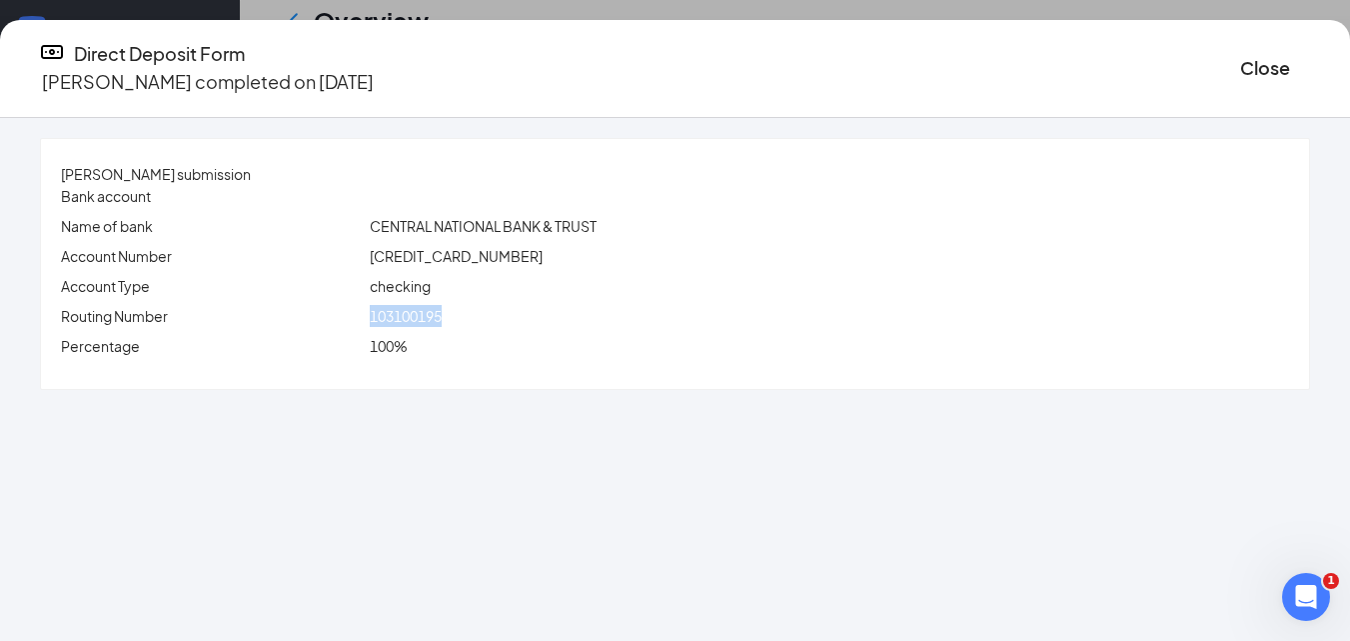
copy span "103100195"
click at [1240, 63] on button "Close" at bounding box center [1265, 68] width 50 height 28
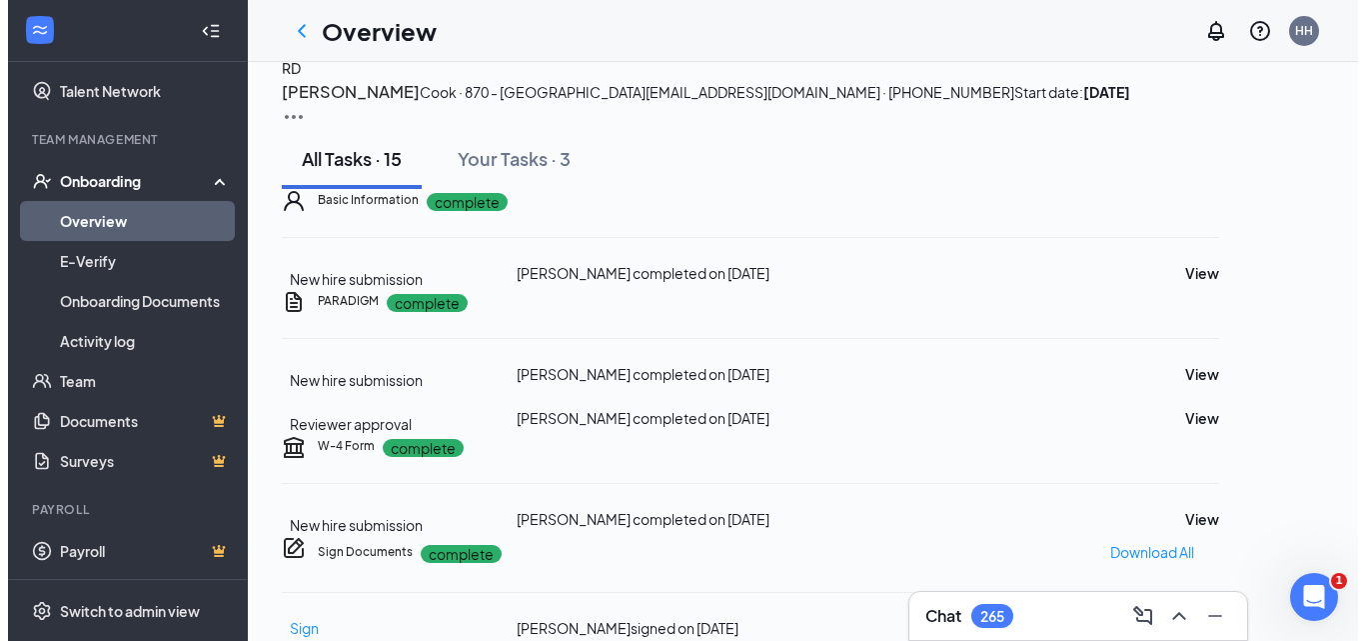
scroll to position [0, 0]
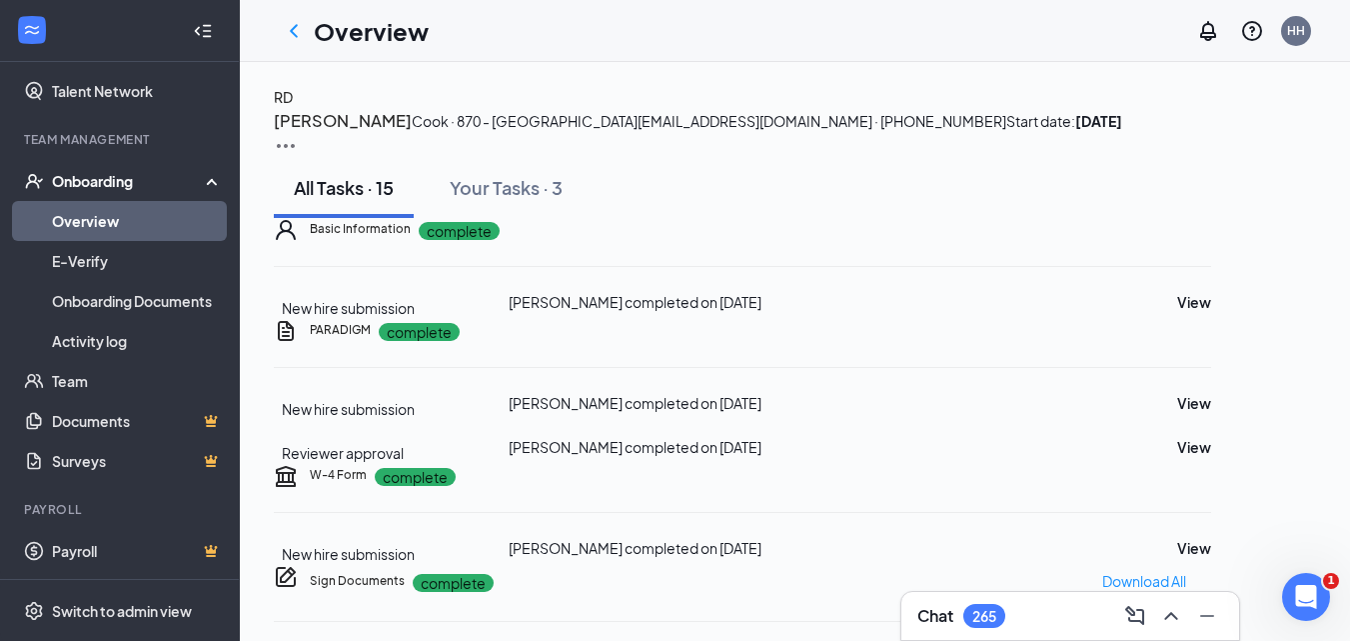
click at [293, 108] on button "RD" at bounding box center [283, 97] width 19 height 22
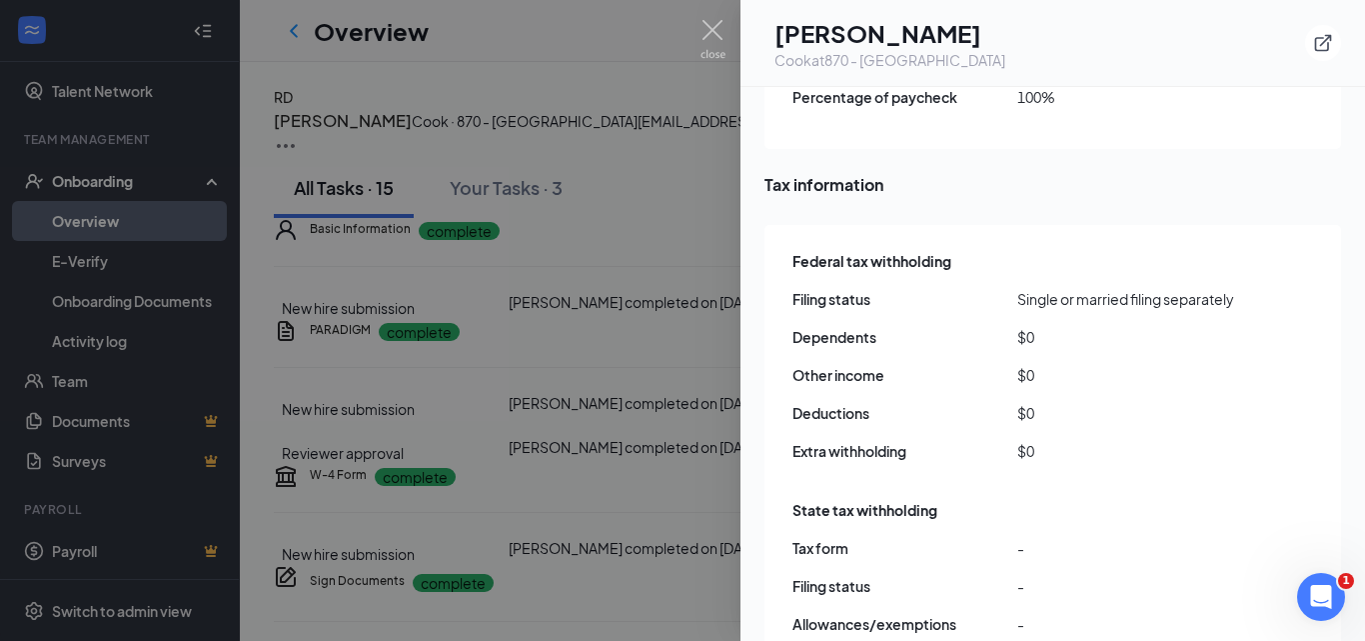
scroll to position [1499, 0]
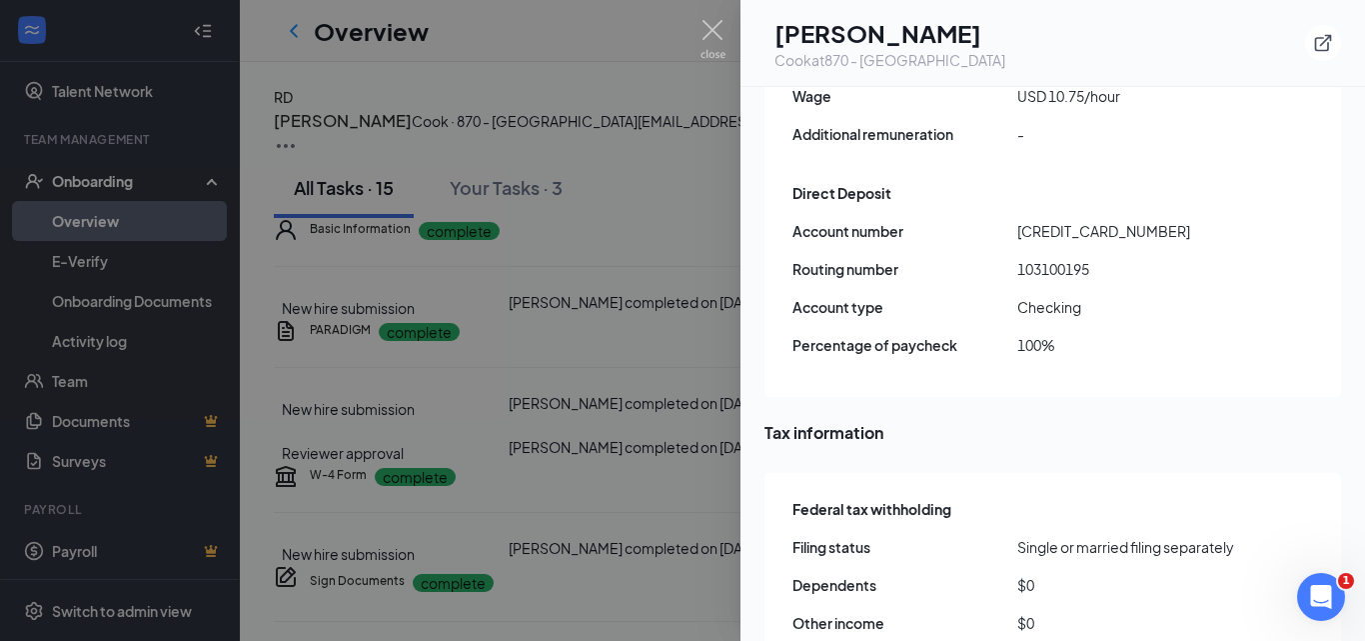
click at [838, 61] on div "Cook at 870 - [GEOGRAPHIC_DATA]" at bounding box center [890, 60] width 231 height 20
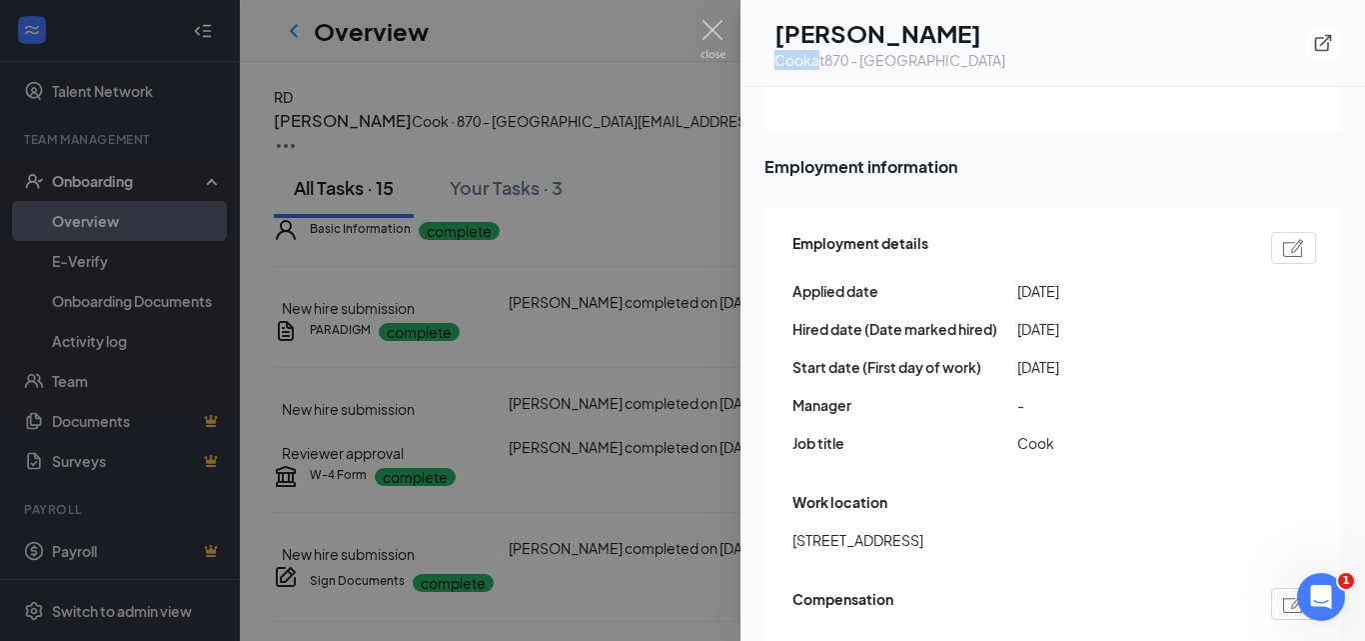
scroll to position [700, 0]
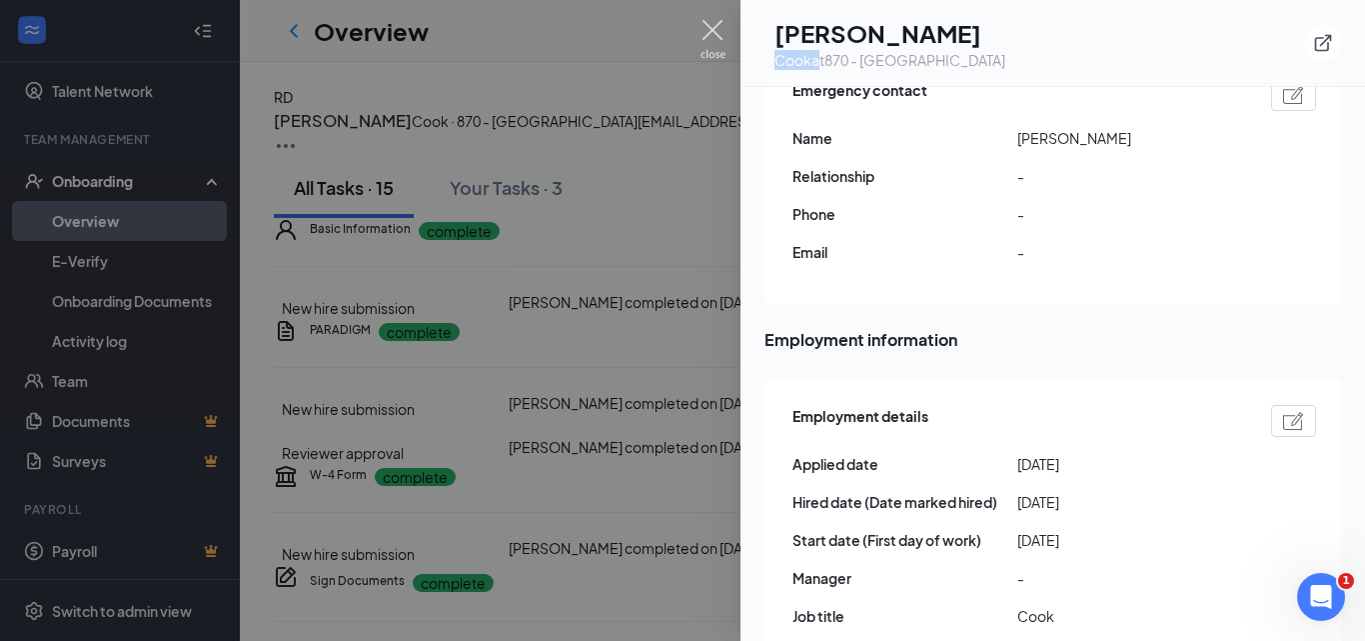
click at [702, 33] on img at bounding box center [713, 39] width 25 height 39
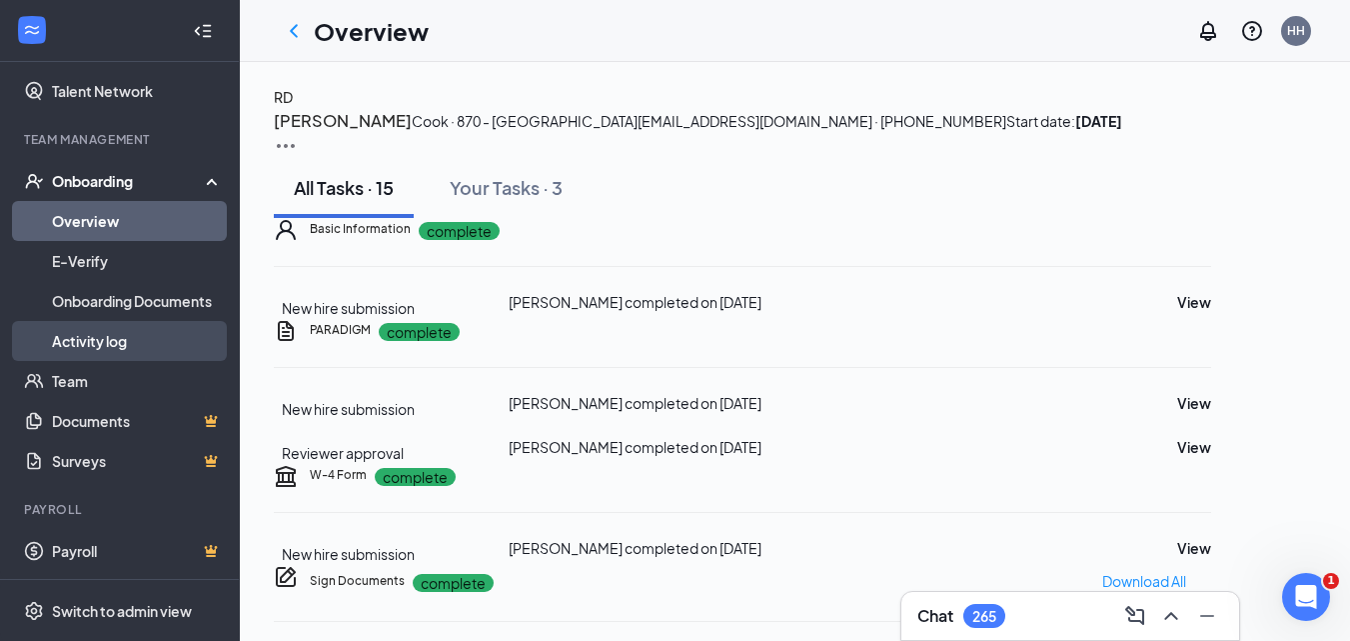
click at [141, 348] on link "Activity log" at bounding box center [137, 341] width 171 height 40
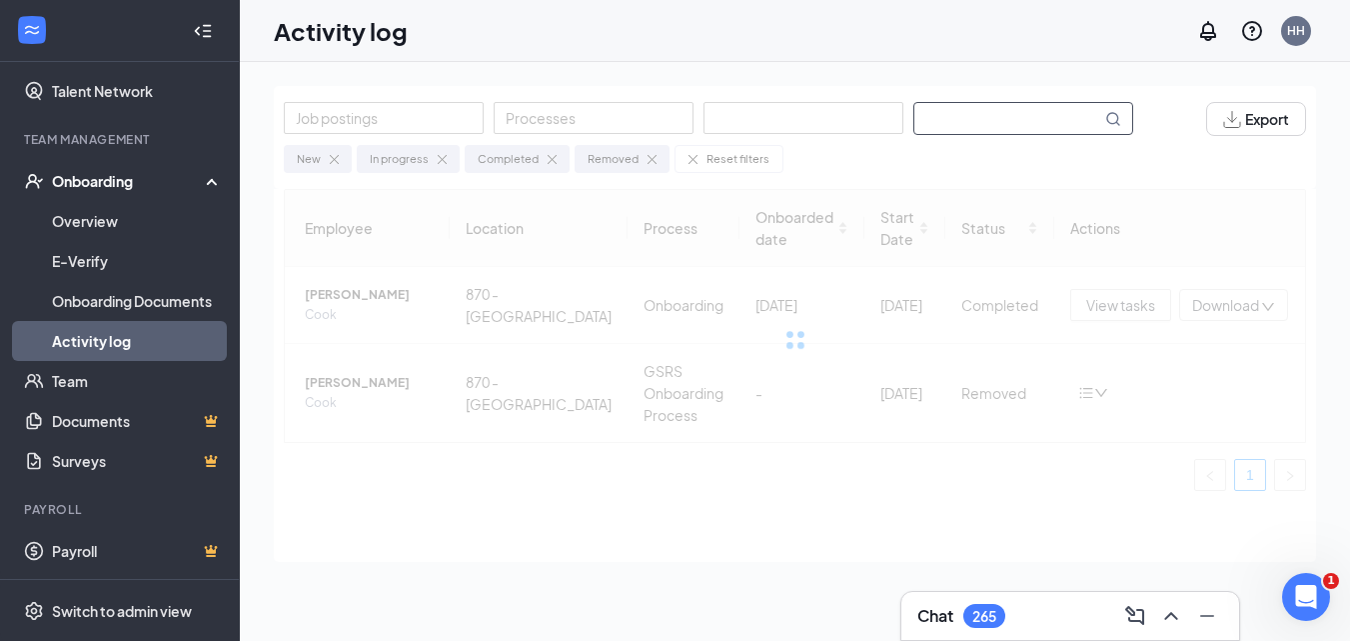
click at [959, 119] on input "text" at bounding box center [1008, 118] width 187 height 31
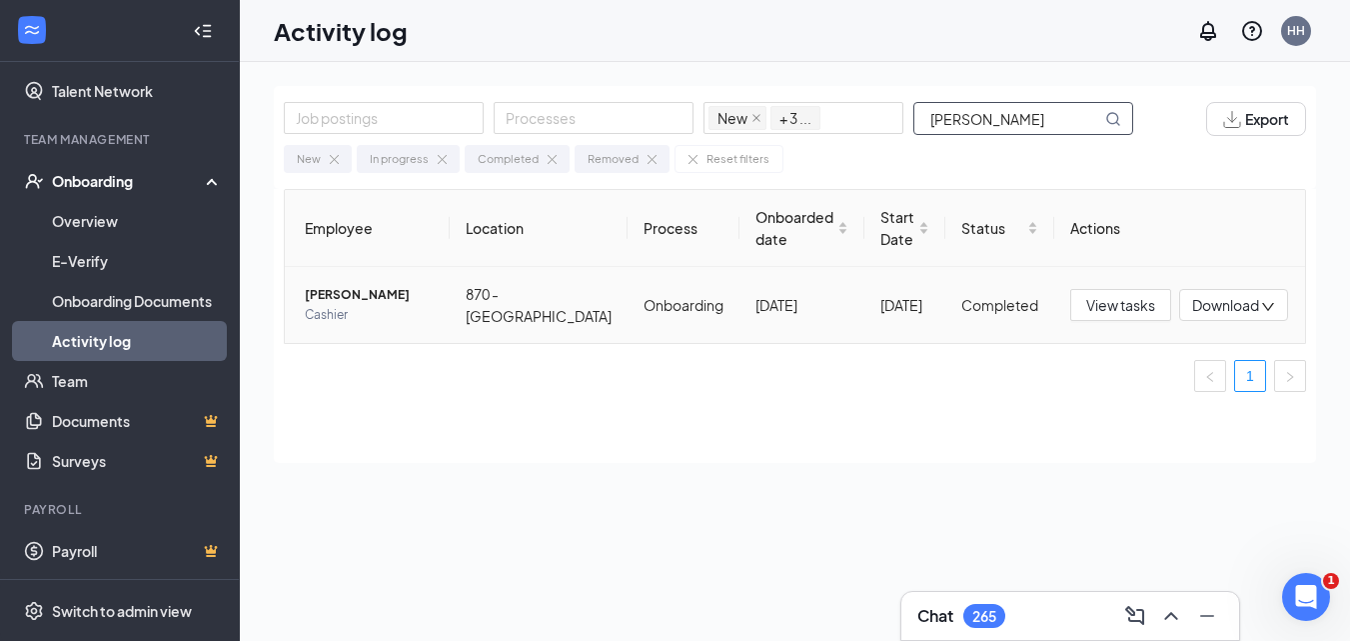
type input "[PERSON_NAME]"
click at [361, 298] on span "[PERSON_NAME]" at bounding box center [369, 295] width 129 height 20
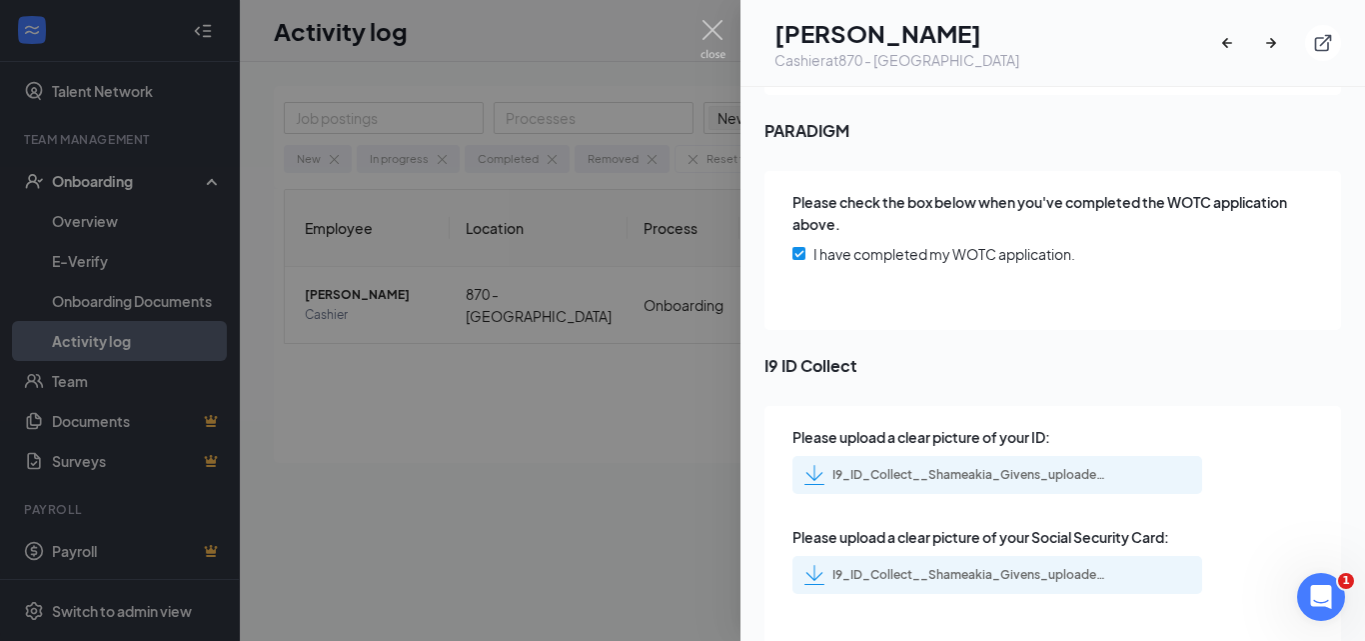
scroll to position [2993, 0]
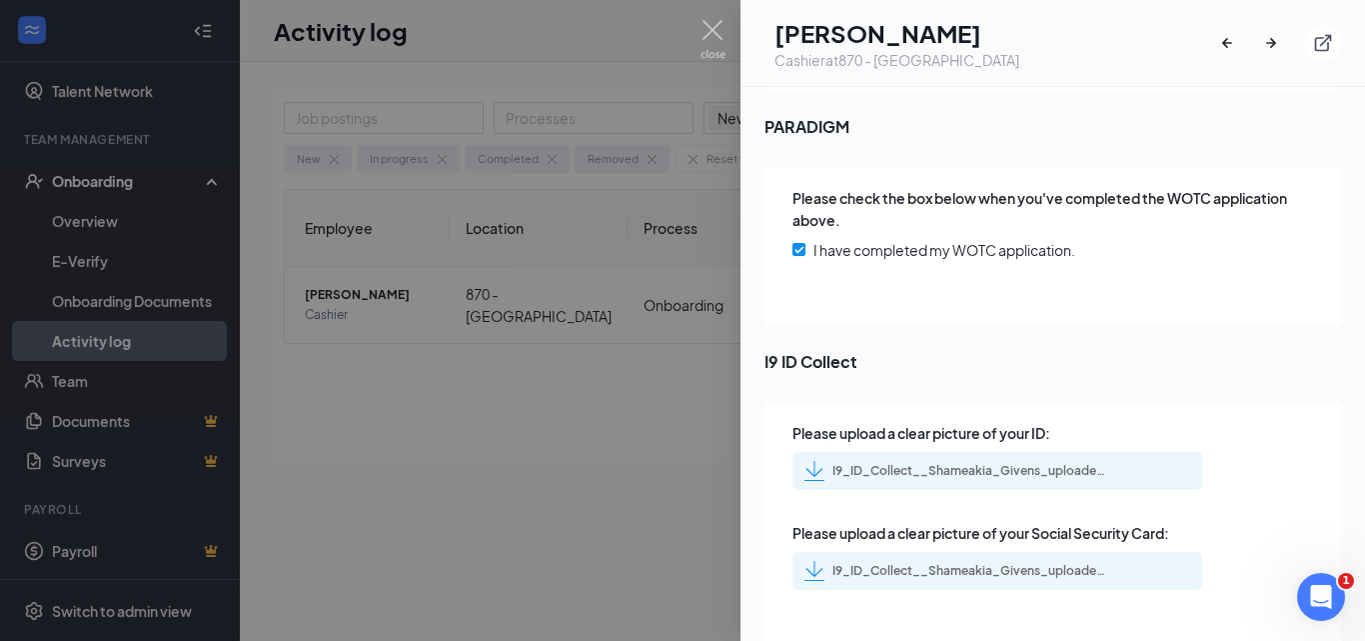
click at [928, 463] on div "I9_ID_Collect__Shameakia_Givens_uploadedfile_20250825.pdf.pdf" at bounding box center [973, 471] width 280 height 16
click at [957, 563] on div "I9_ID_Collect__Shameakia_Givens_uploadedfile_20250825.pdf.pdf" at bounding box center [973, 571] width 280 height 16
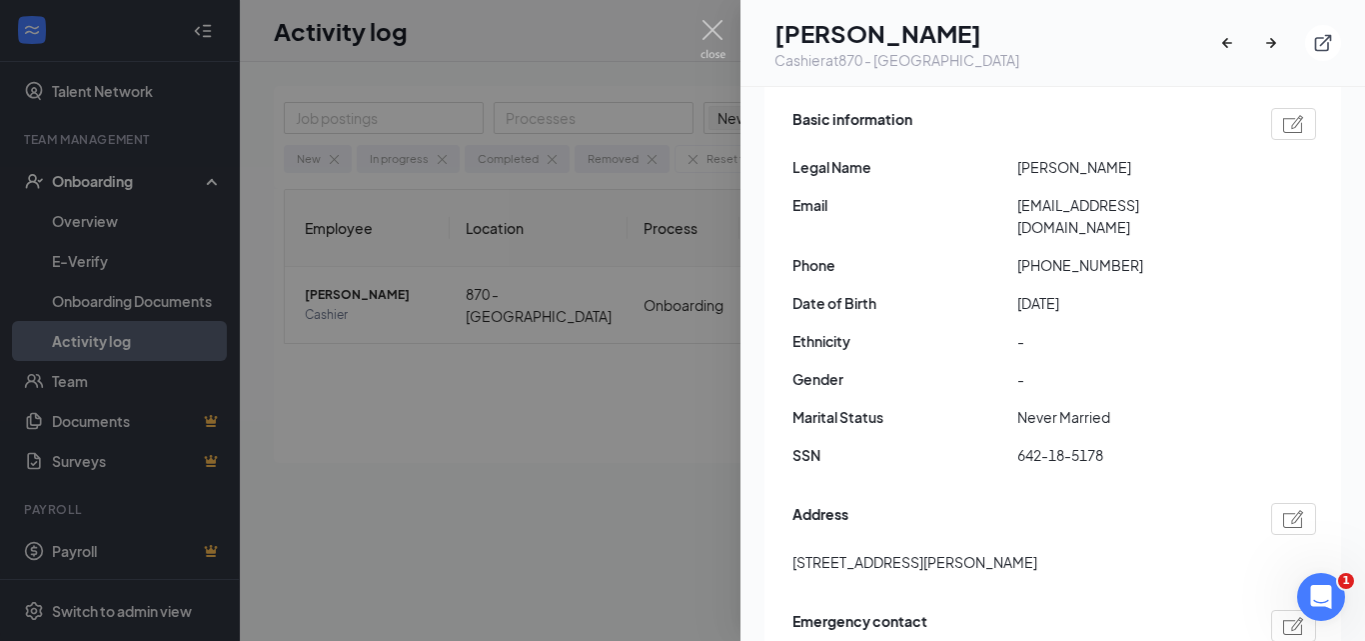
scroll to position [0, 0]
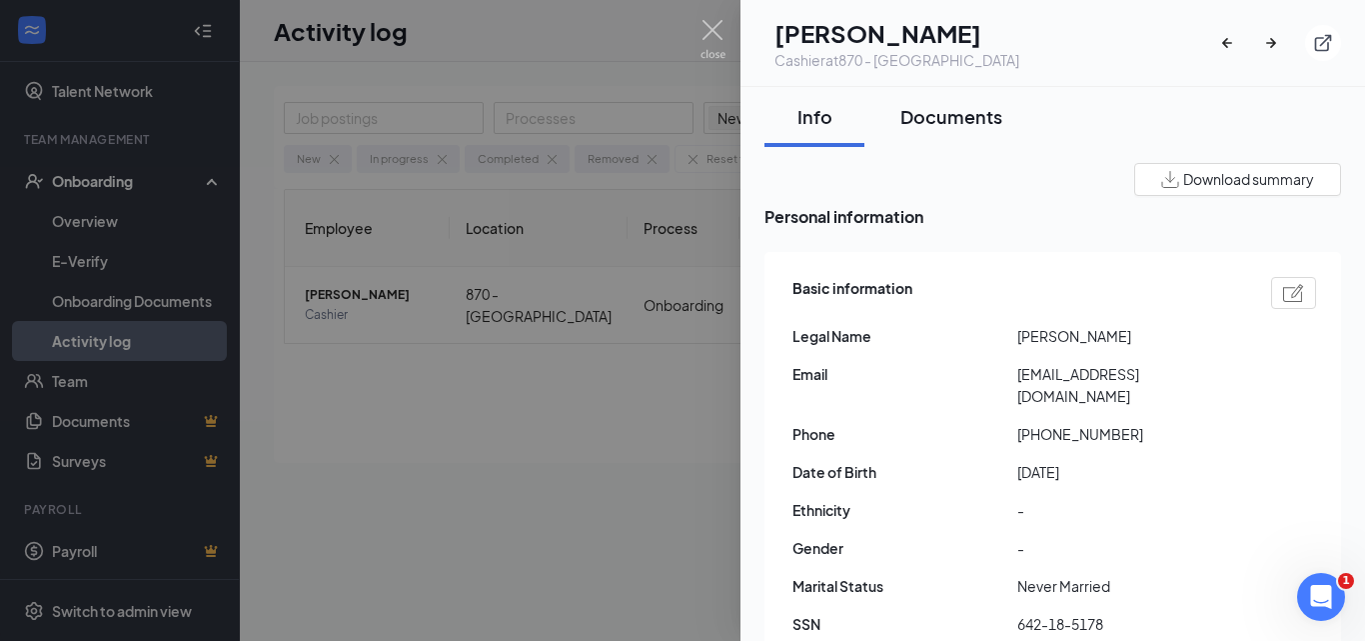
click at [923, 129] on button "Documents" at bounding box center [952, 117] width 142 height 60
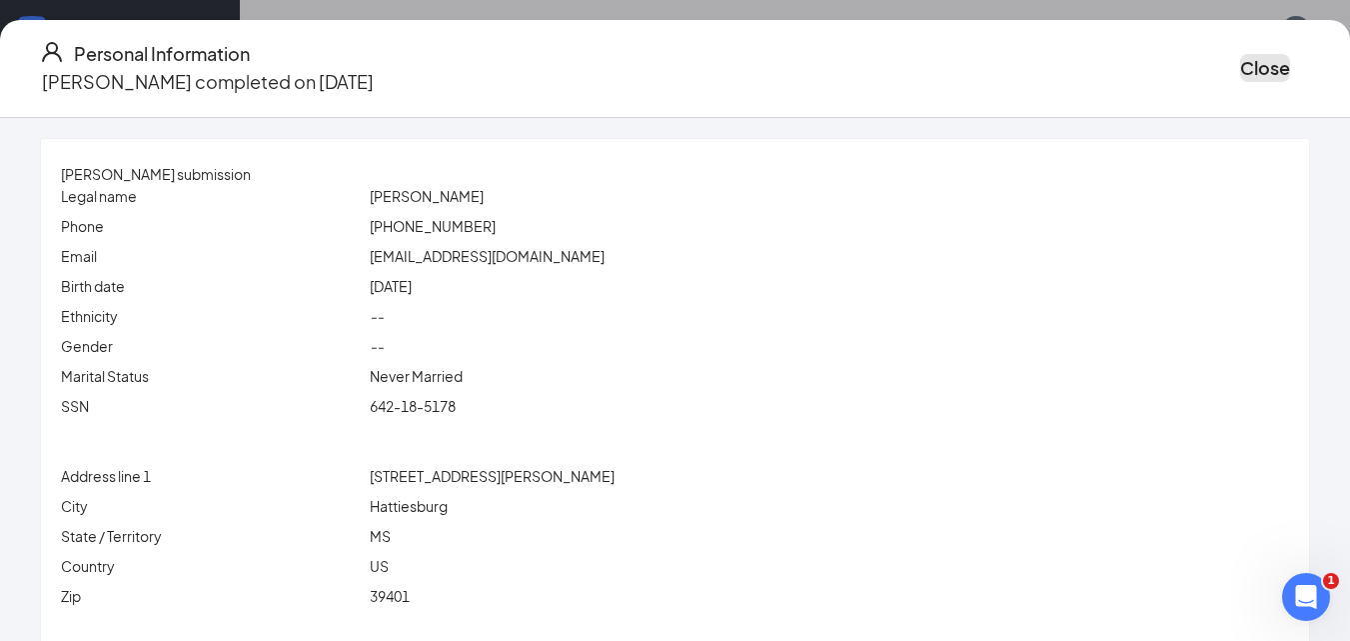
click at [1240, 59] on button "Close" at bounding box center [1265, 68] width 50 height 28
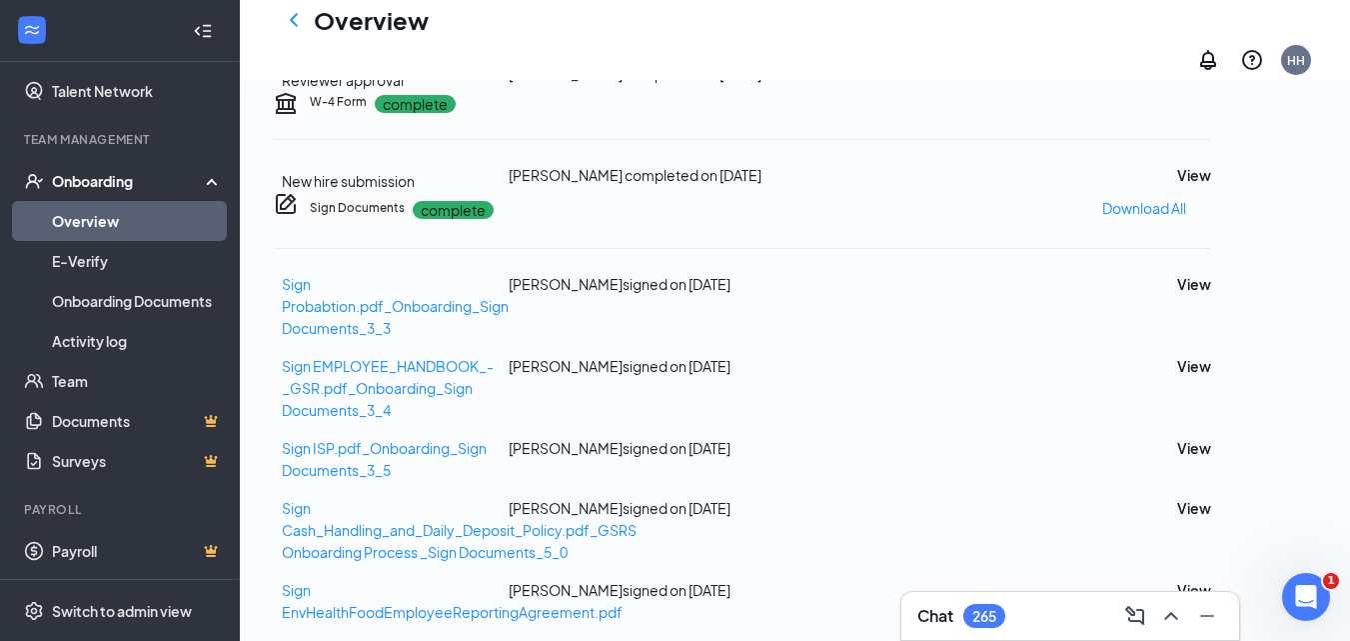
scroll to position [400, 0]
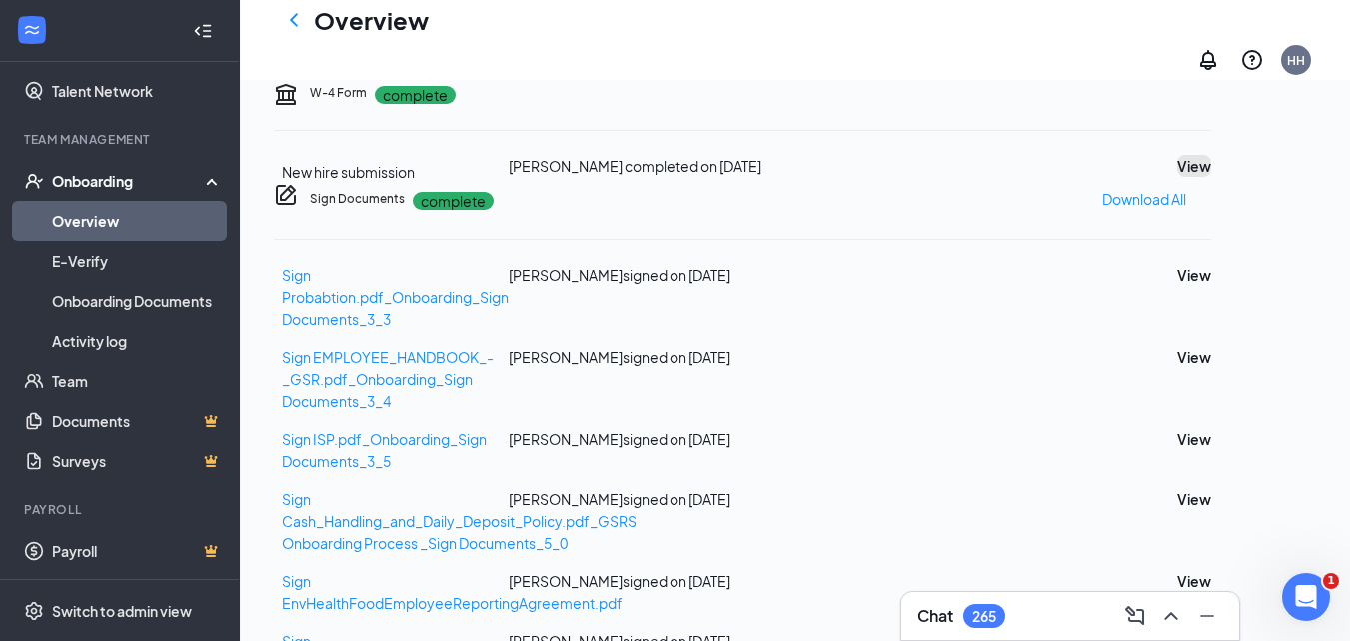
click at [1211, 177] on button "View" at bounding box center [1194, 166] width 34 height 22
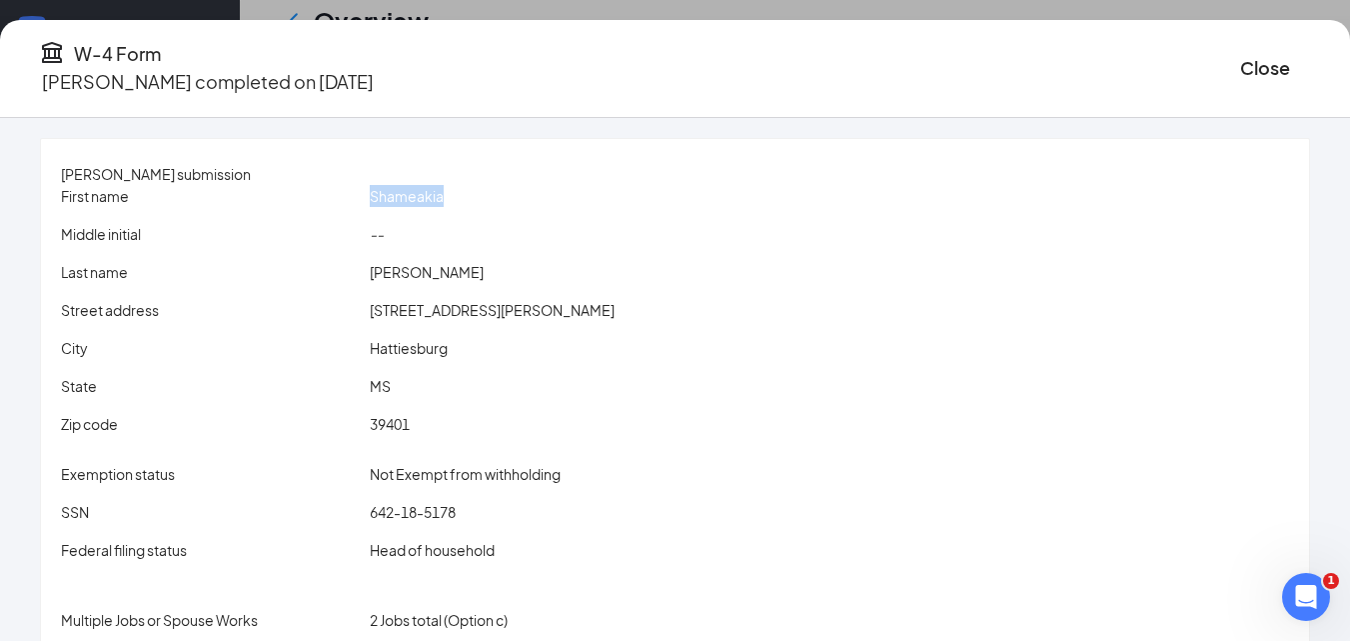
drag, startPoint x: 408, startPoint y: 192, endPoint x: 568, endPoint y: 199, distance: 160.1
click at [570, 194] on div "Shameakia" at bounding box center [830, 196] width 928 height 22
drag, startPoint x: 423, startPoint y: 267, endPoint x: 519, endPoint y: 270, distance: 96.0
click at [519, 270] on div "[PERSON_NAME]" at bounding box center [830, 272] width 928 height 22
click at [423, 193] on span "Shameakia" at bounding box center [407, 196] width 74 height 18
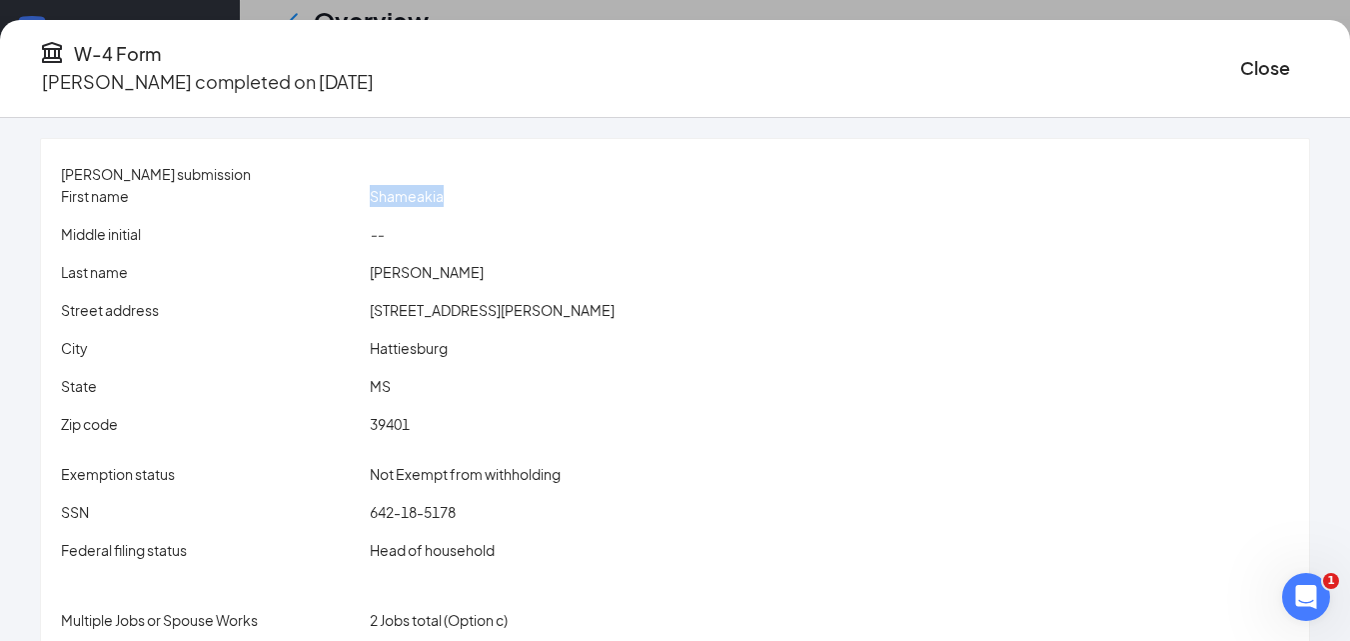
click at [423, 193] on span "Shameakia" at bounding box center [407, 196] width 74 height 18
click at [429, 277] on span "[PERSON_NAME]" at bounding box center [427, 272] width 114 height 18
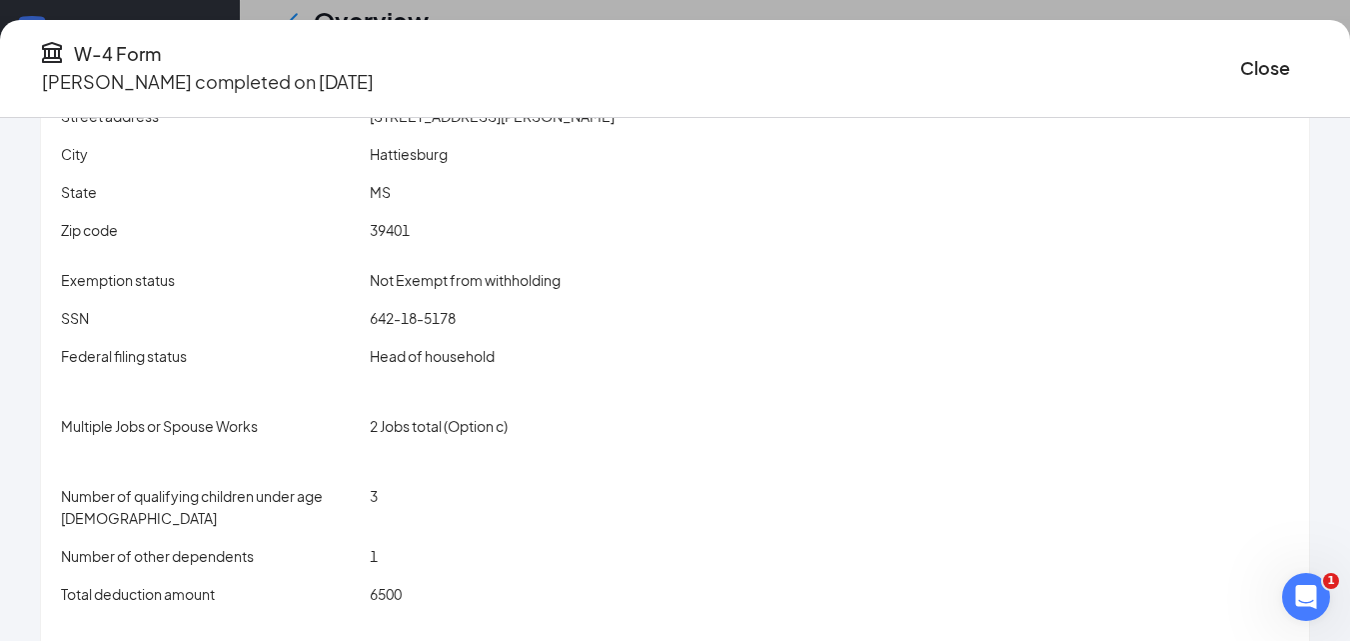
scroll to position [360, 0]
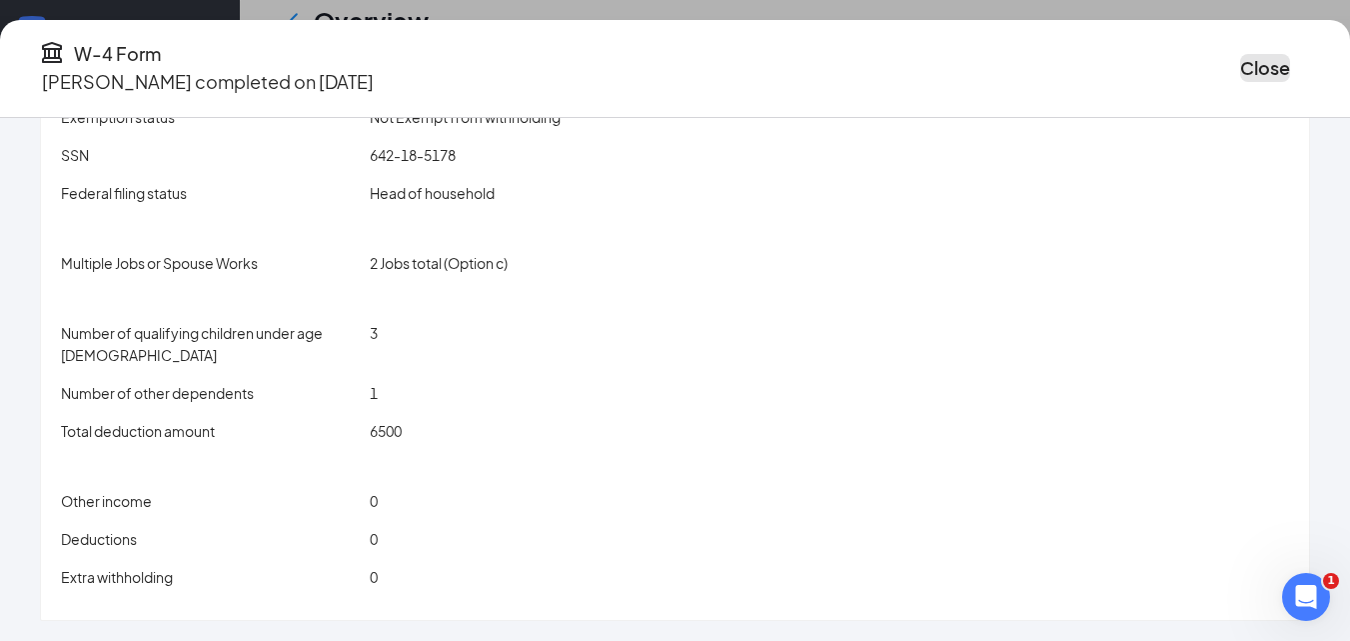
click at [1240, 64] on button "Close" at bounding box center [1265, 68] width 50 height 28
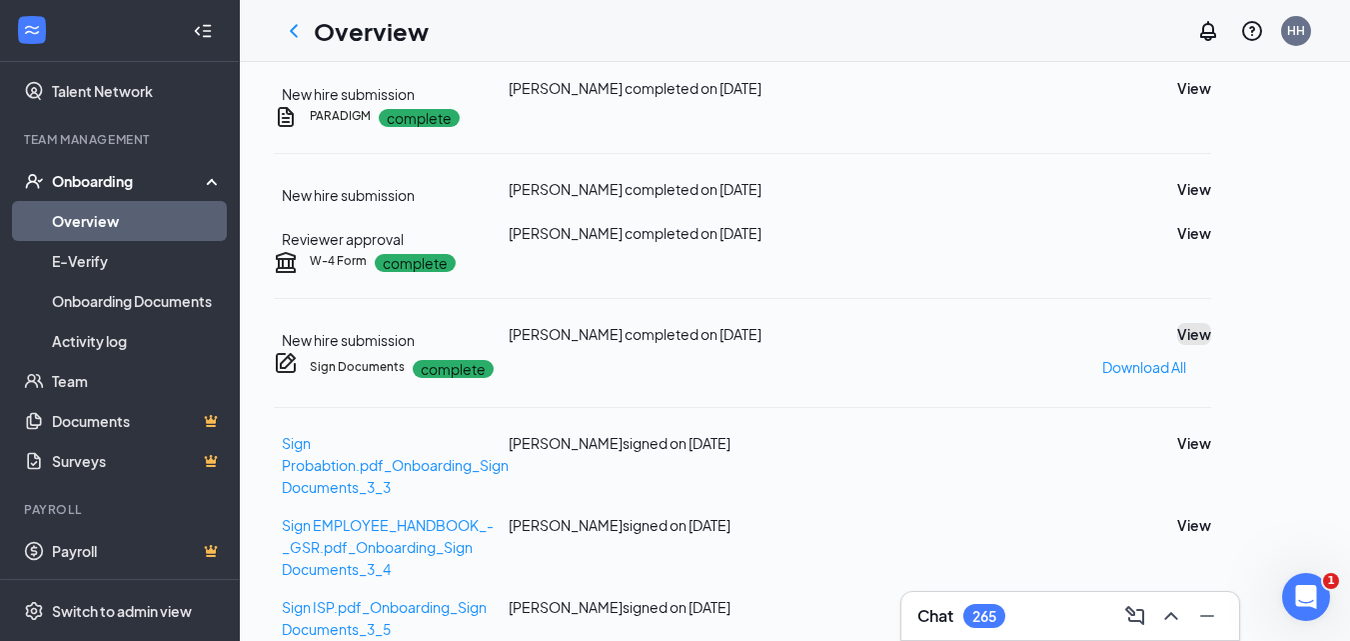
scroll to position [0, 0]
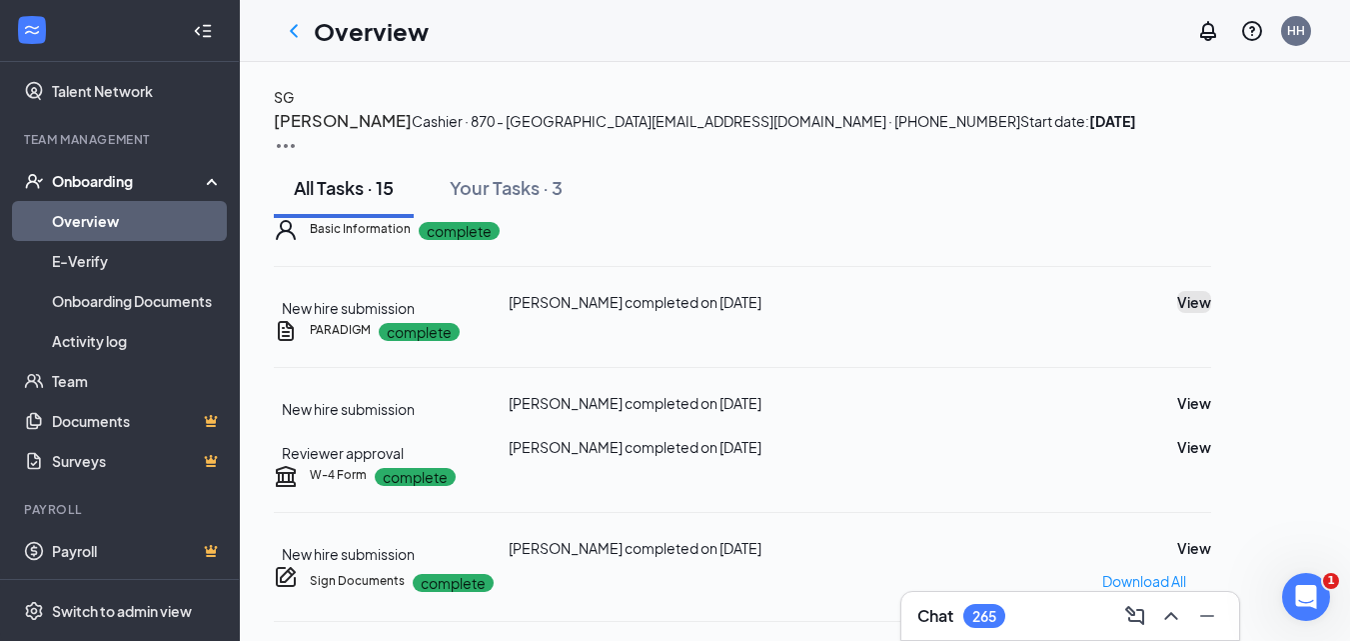
click at [1211, 313] on button "View" at bounding box center [1194, 302] width 34 height 22
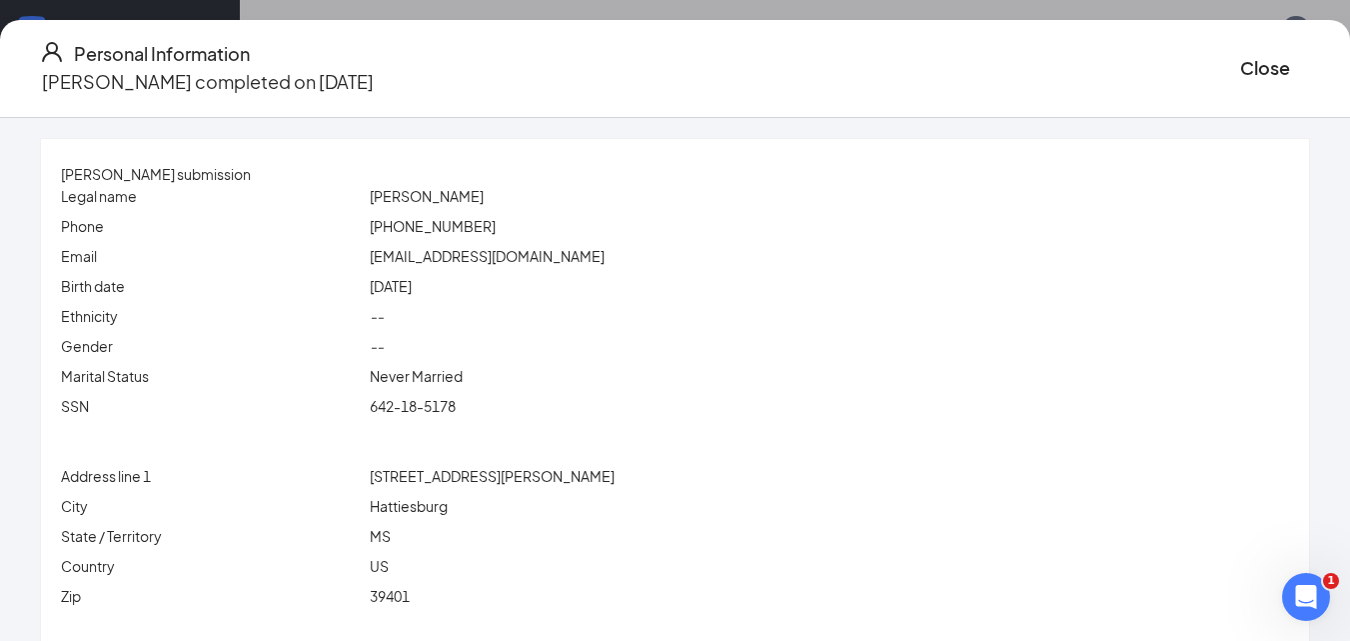
click at [448, 405] on span "642-18-5178" at bounding box center [413, 406] width 86 height 18
click at [499, 257] on span "[EMAIL_ADDRESS][DOMAIN_NAME]" at bounding box center [487, 256] width 235 height 18
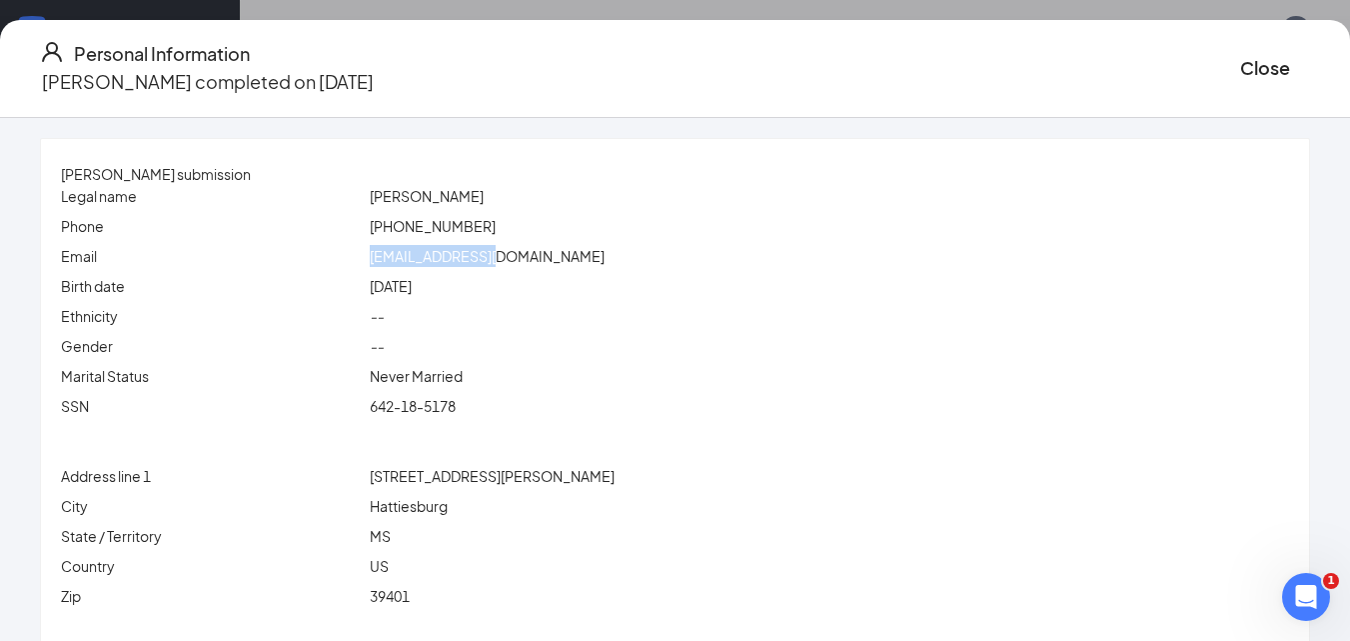
click at [507, 257] on span "[EMAIL_ADDRESS][DOMAIN_NAME]" at bounding box center [487, 256] width 235 height 18
click at [509, 258] on span "[EMAIL_ADDRESS][DOMAIN_NAME]" at bounding box center [487, 256] width 235 height 18
click at [450, 227] on span "[PHONE_NUMBER]" at bounding box center [433, 226] width 126 height 18
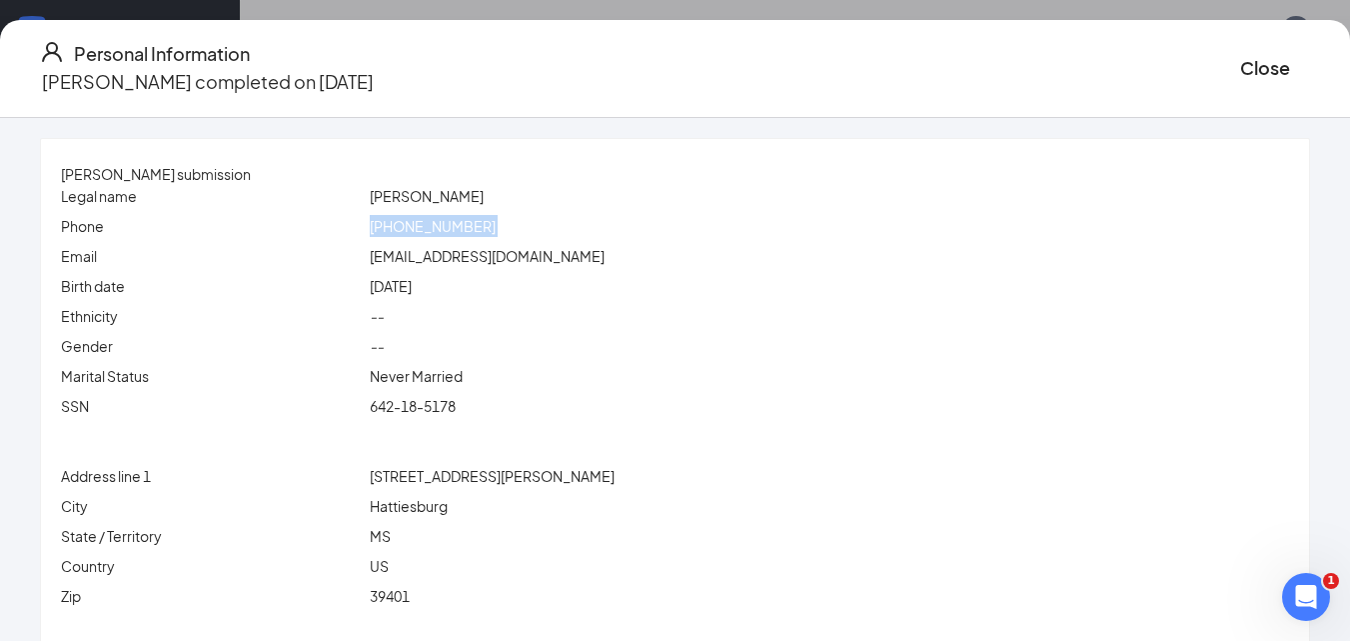
click at [450, 227] on span "[PHONE_NUMBER]" at bounding box center [433, 226] width 126 height 18
click at [1240, 62] on button "Close" at bounding box center [1265, 68] width 50 height 28
